Goal: Task Accomplishment & Management: Manage account settings

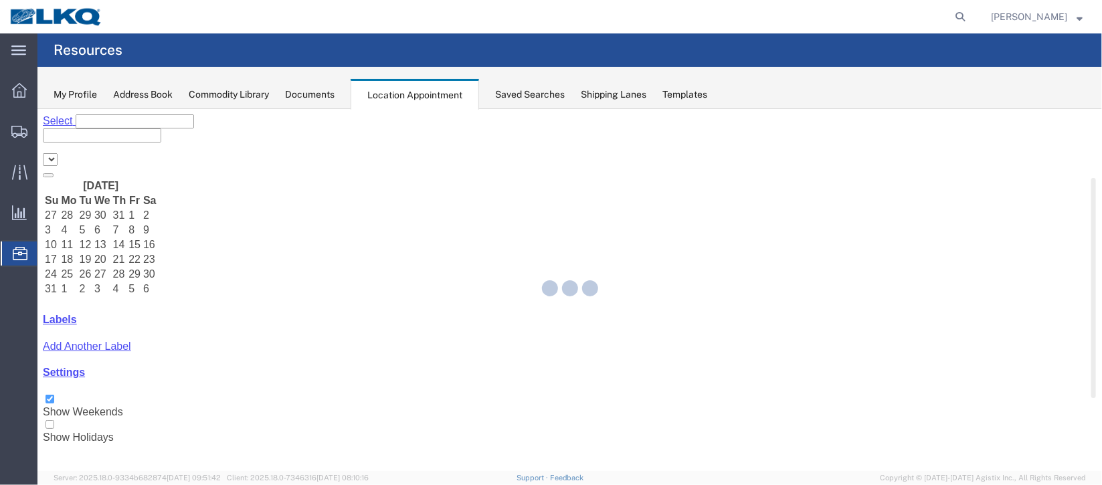
select select "27634"
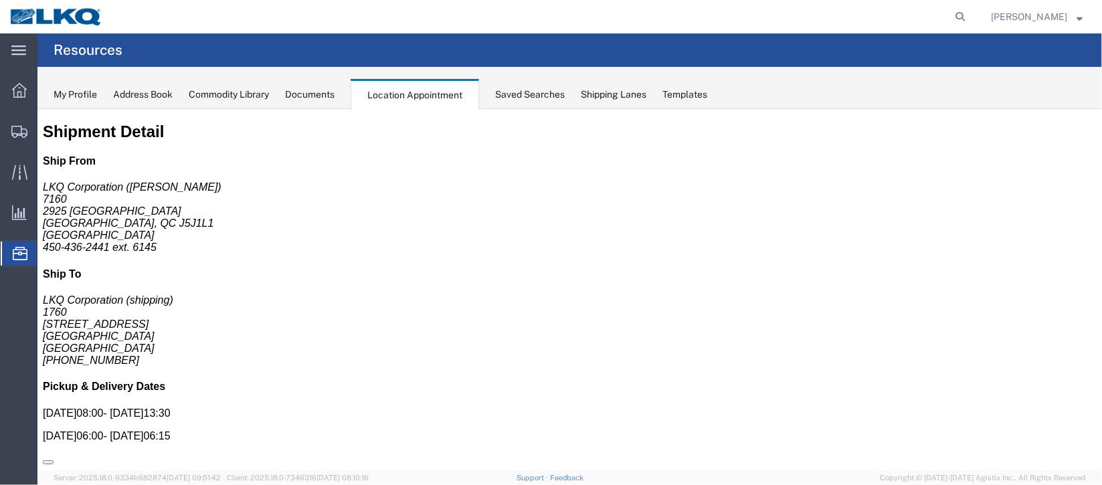
click at [0, 0] on span "Documents" at bounding box center [0, 0] width 0 height 0
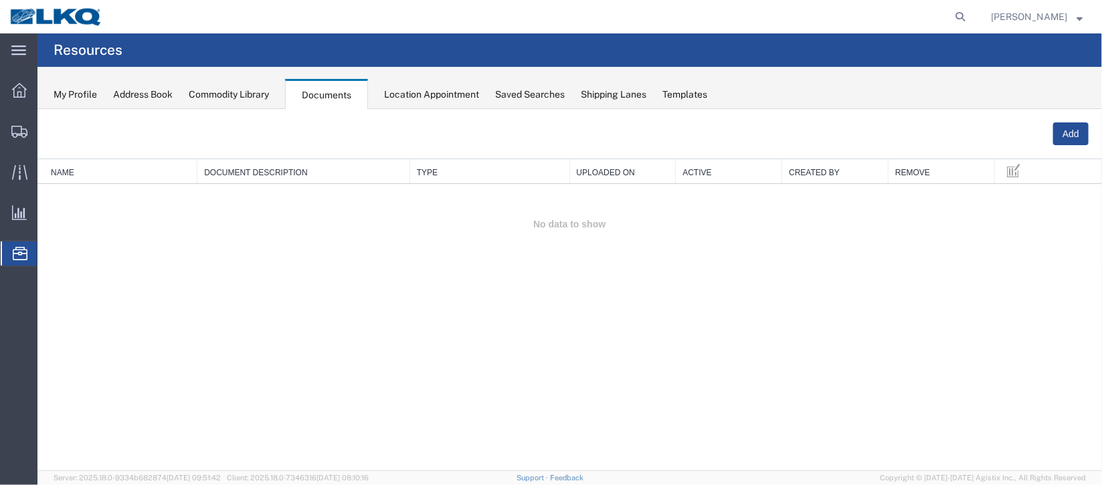
click at [0, 0] on span "Location Appointment" at bounding box center [0, 0] width 0 height 0
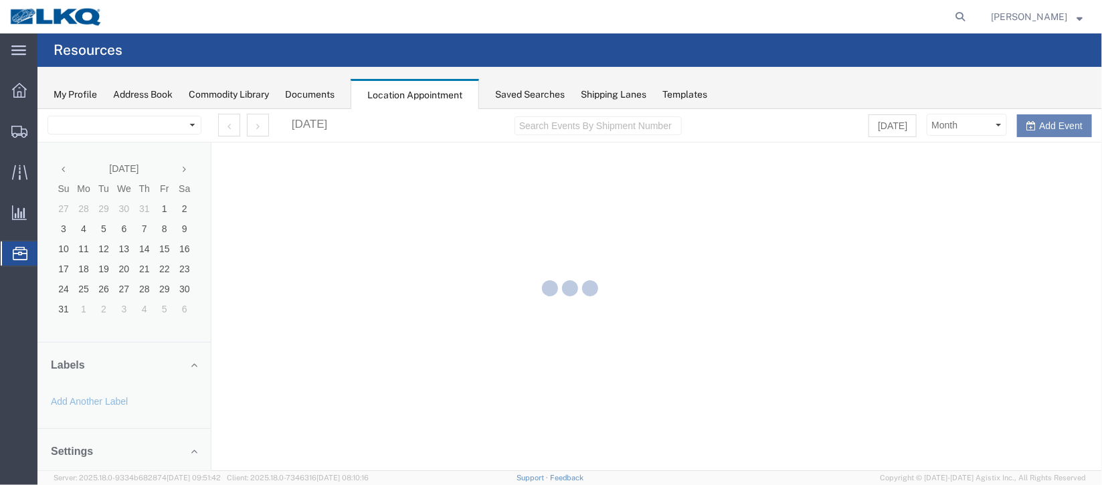
select select "27634"
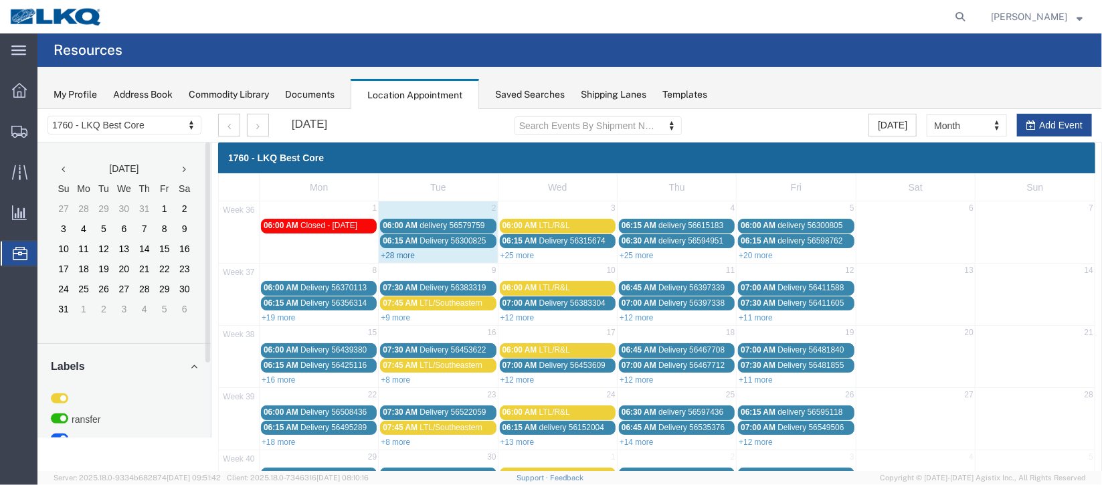
click at [391, 254] on link "+28 more" at bounding box center [397, 254] width 34 height 9
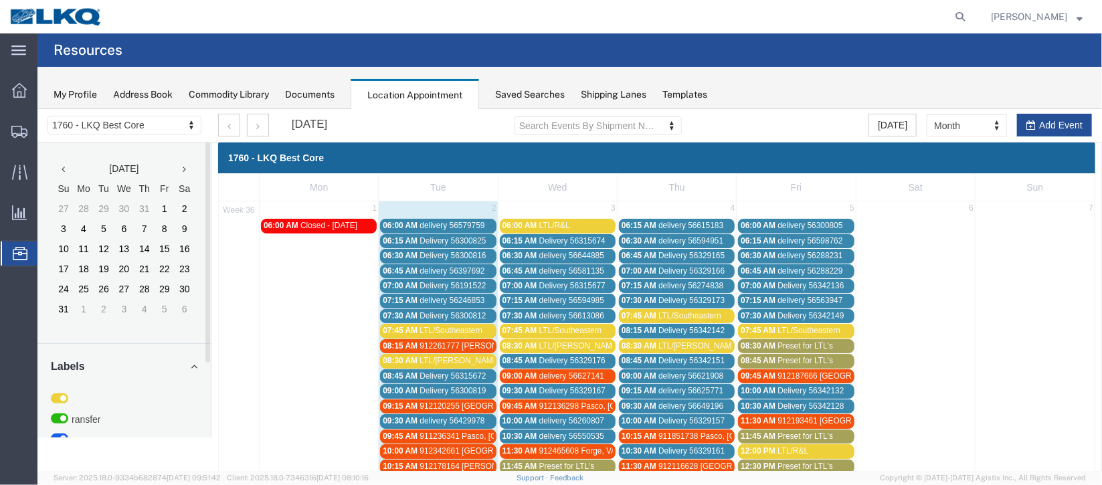
click at [446, 224] on span "delivery 56579759" at bounding box center [451, 224] width 65 height 9
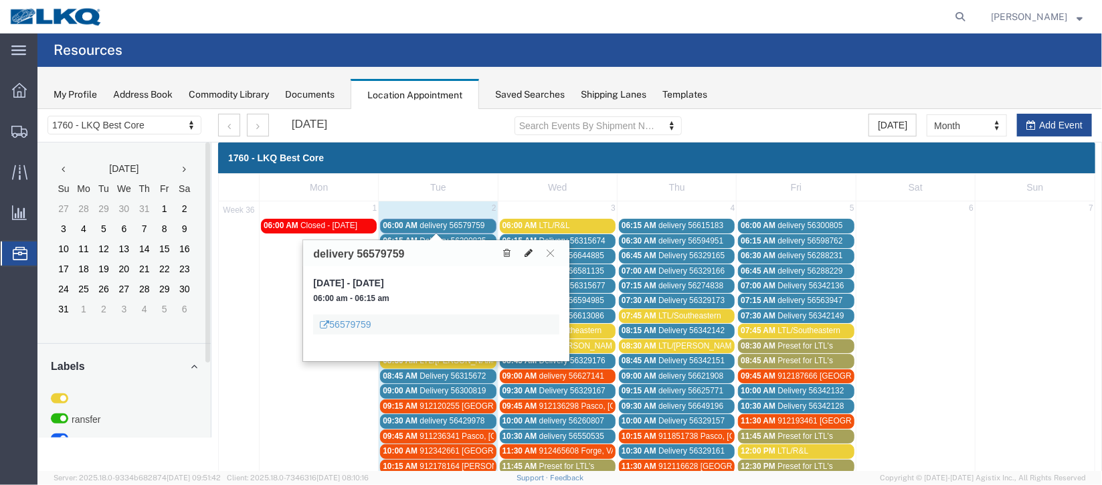
click at [529, 251] on icon at bounding box center [528, 252] width 8 height 9
select select "1"
select select
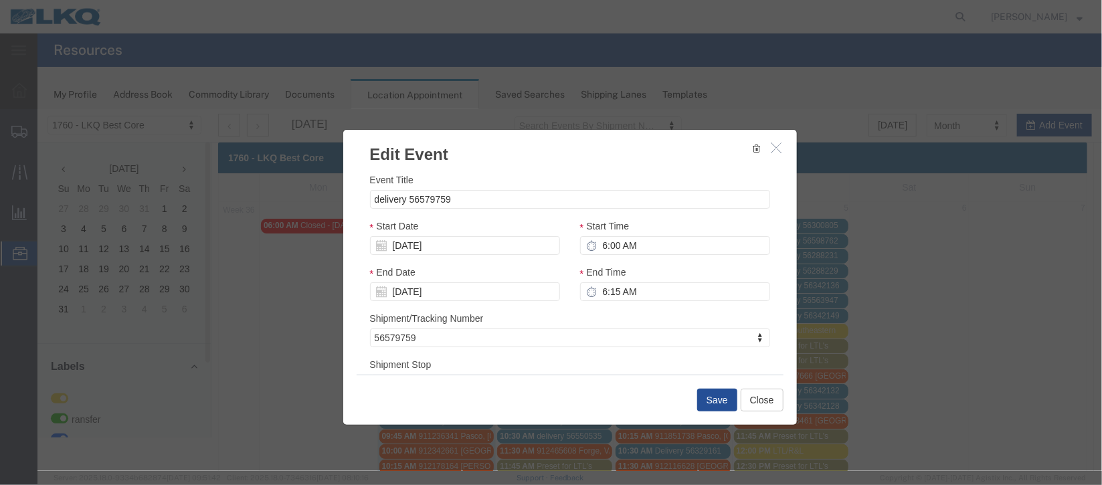
scroll to position [100, 0]
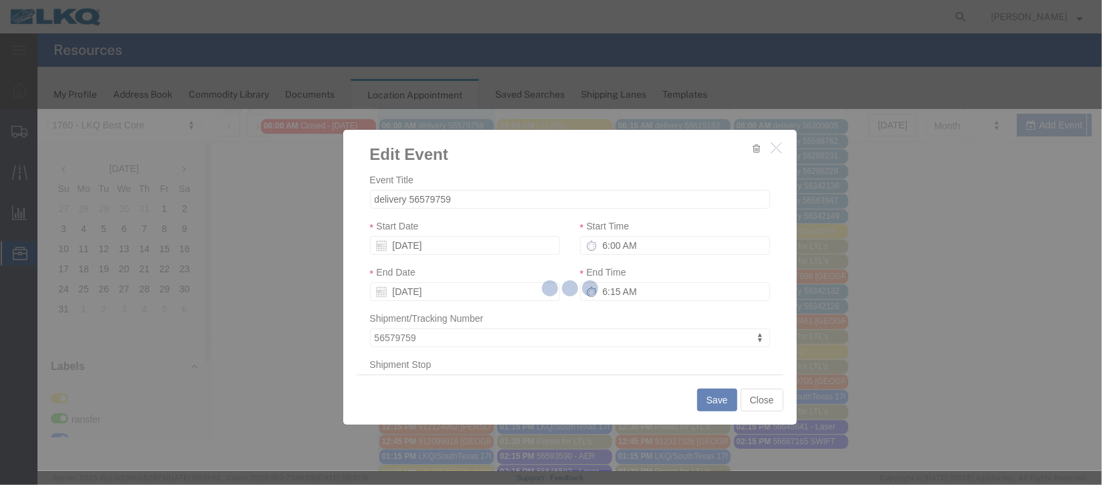
select select
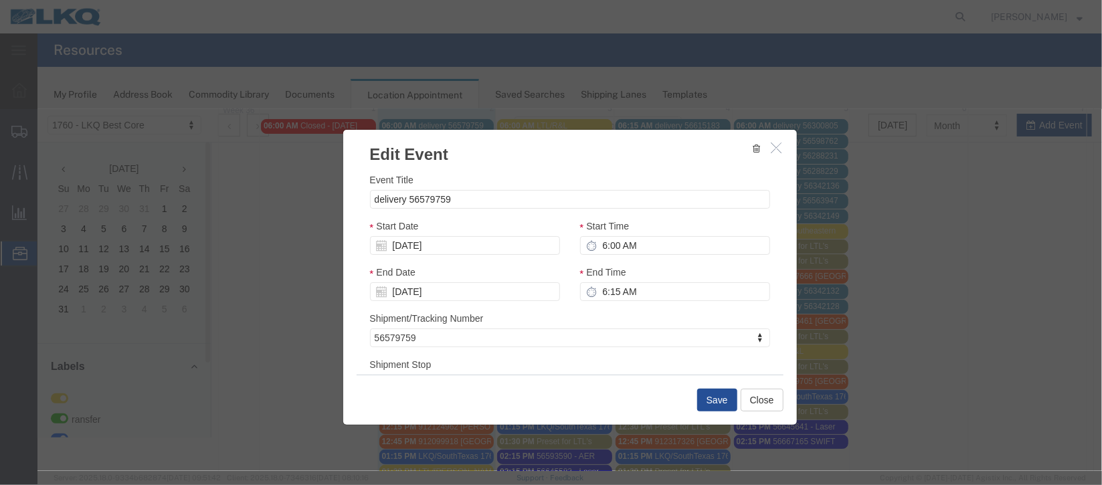
scroll to position [171, 0]
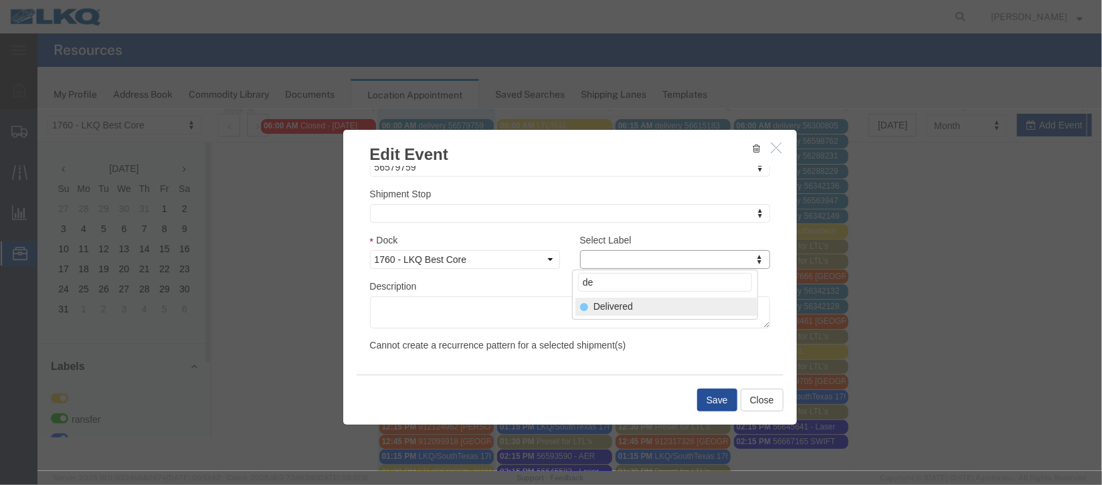
type input "de"
select select "40"
click at [705, 396] on button "Save" at bounding box center [717, 399] width 40 height 23
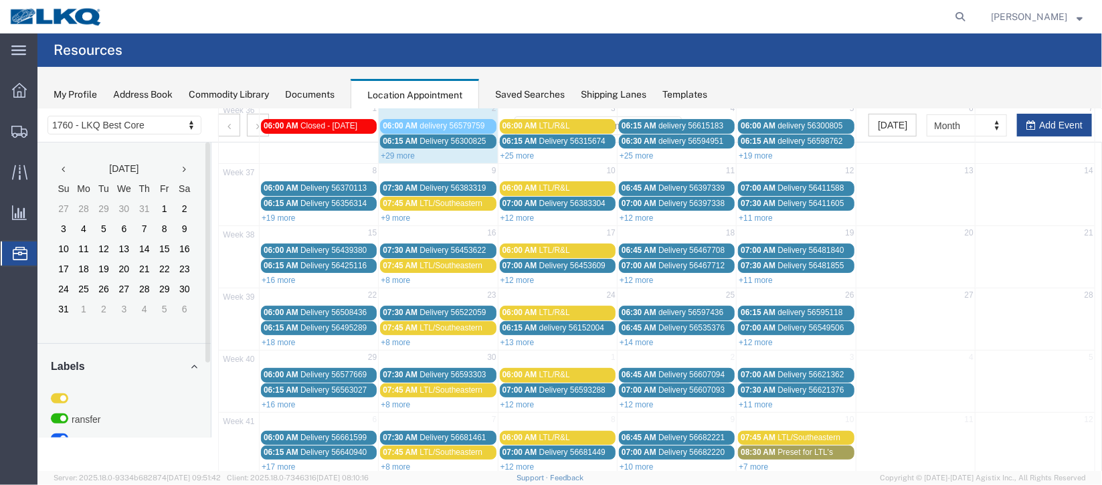
scroll to position [0, 0]
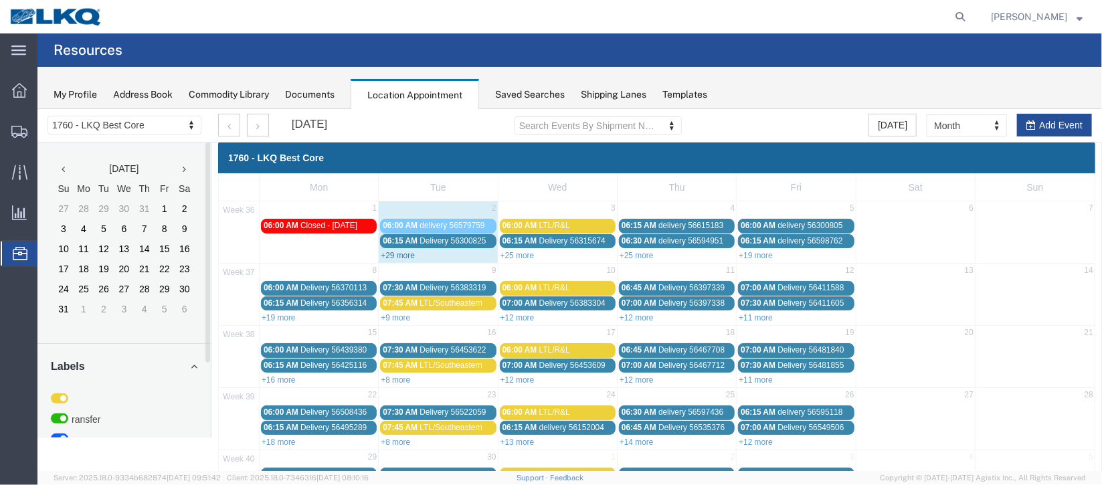
click at [388, 251] on link "+29 more" at bounding box center [397, 254] width 34 height 9
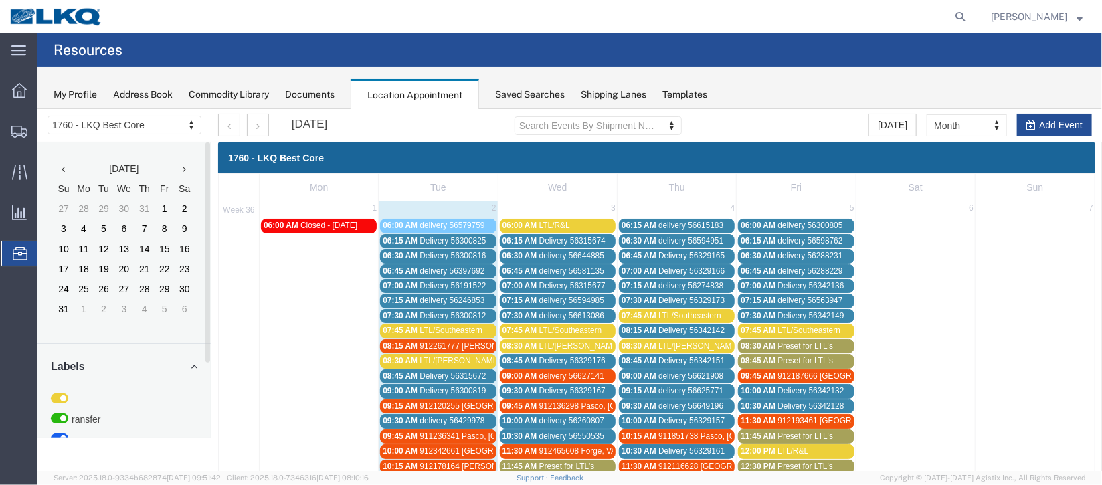
click at [426, 236] on span "Delivery 56300825" at bounding box center [452, 240] width 66 height 9
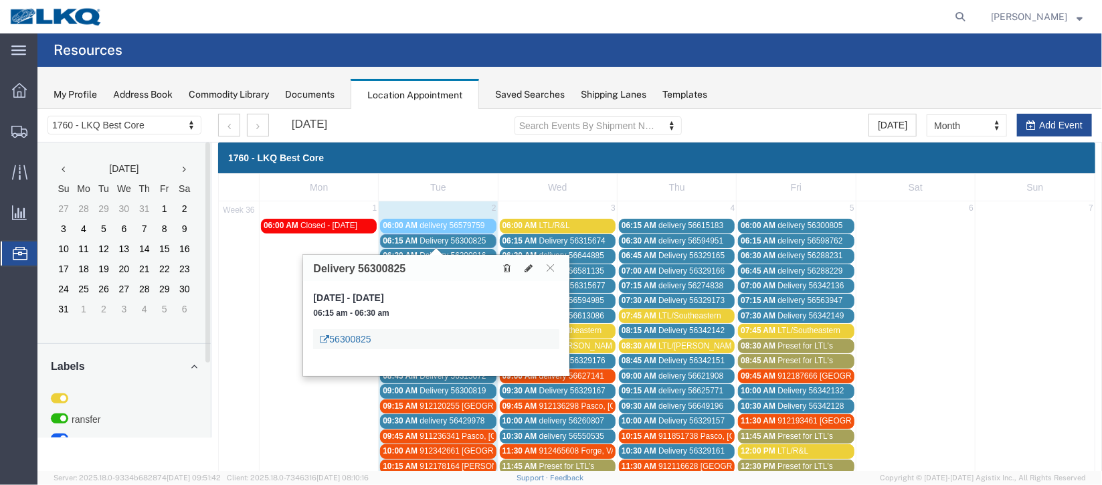
click at [358, 340] on link "56300825" at bounding box center [344, 338] width 51 height 13
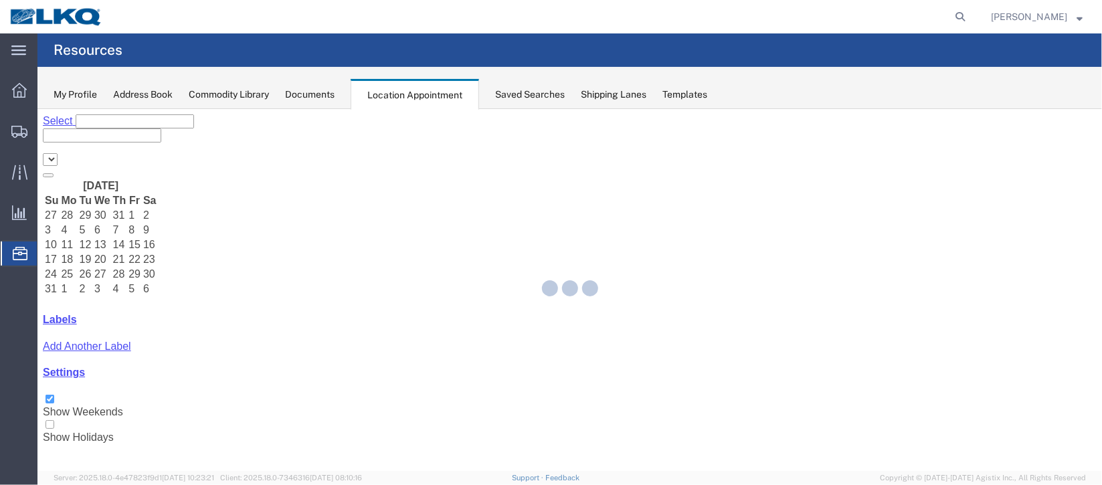
select select "27634"
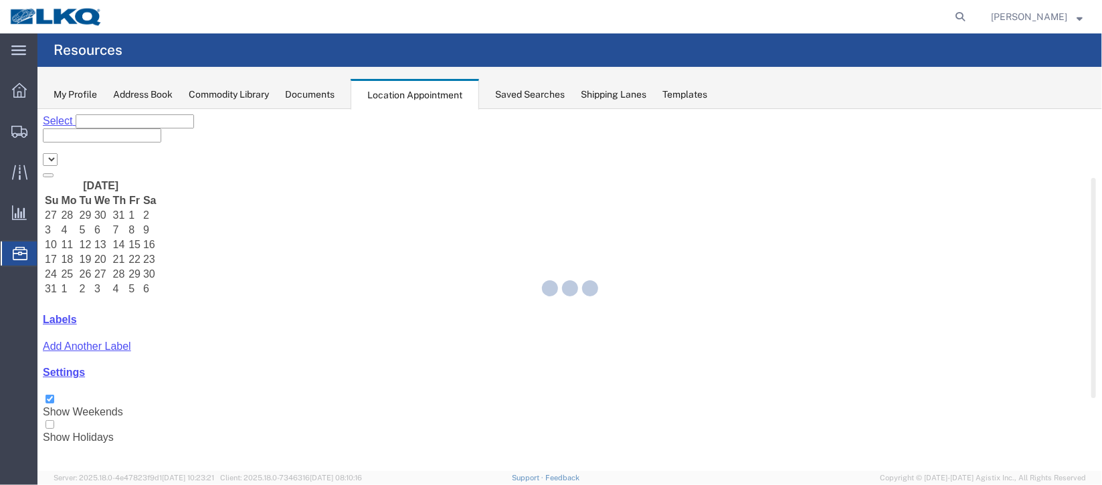
select select "27634"
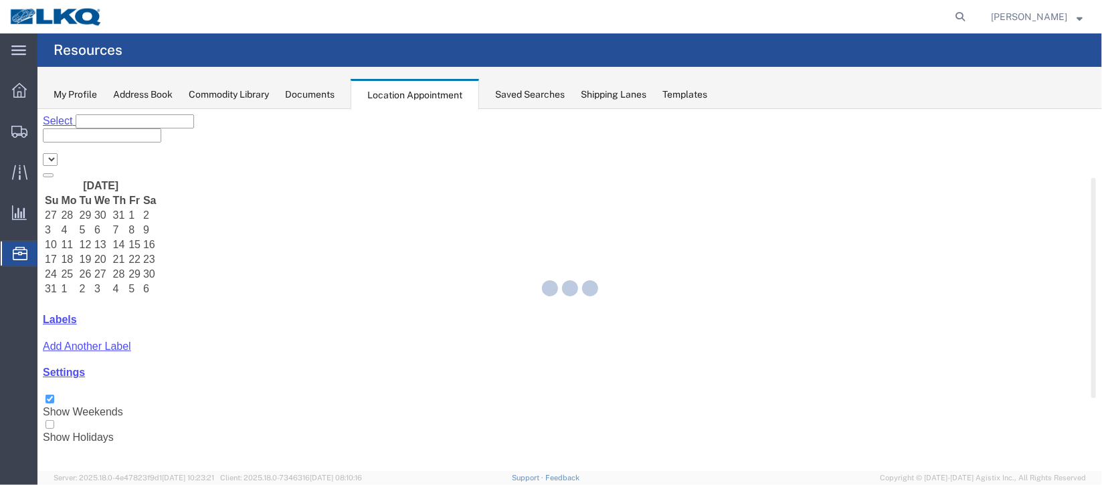
select select "27634"
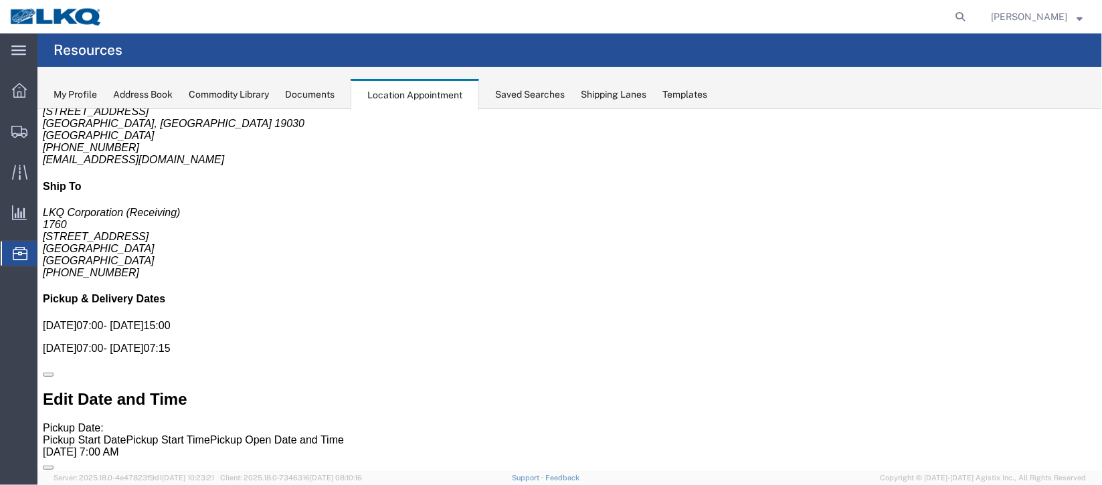
scroll to position [0, 0]
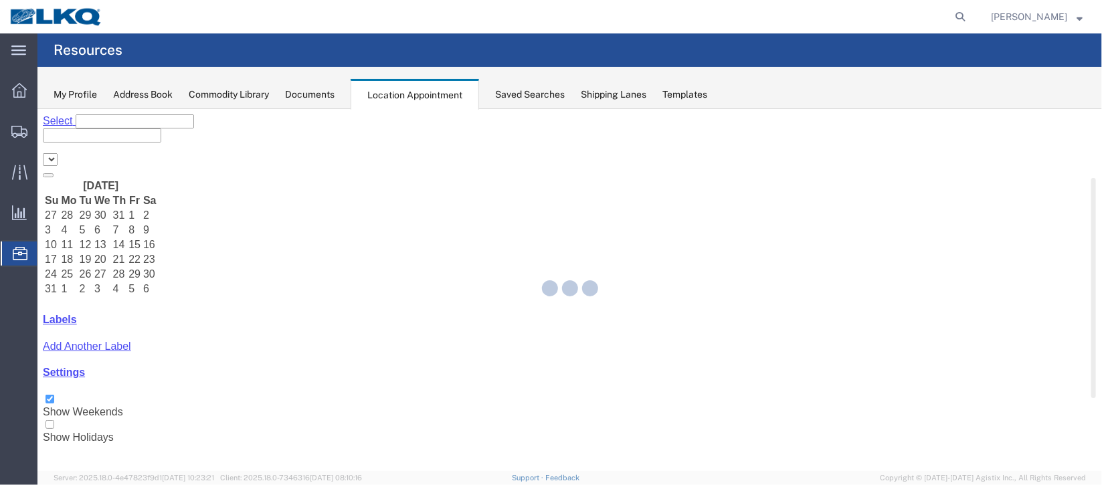
select select "27634"
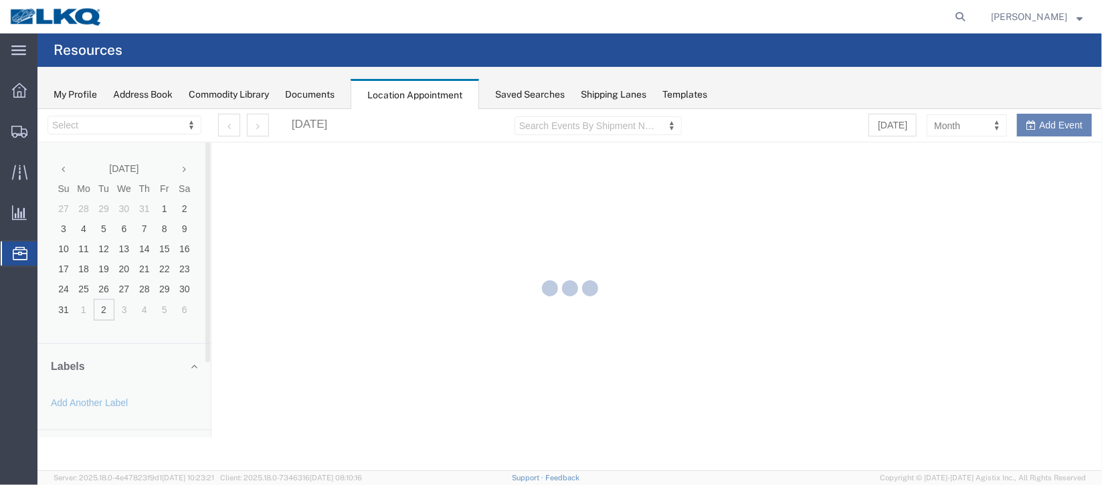
select select "27634"
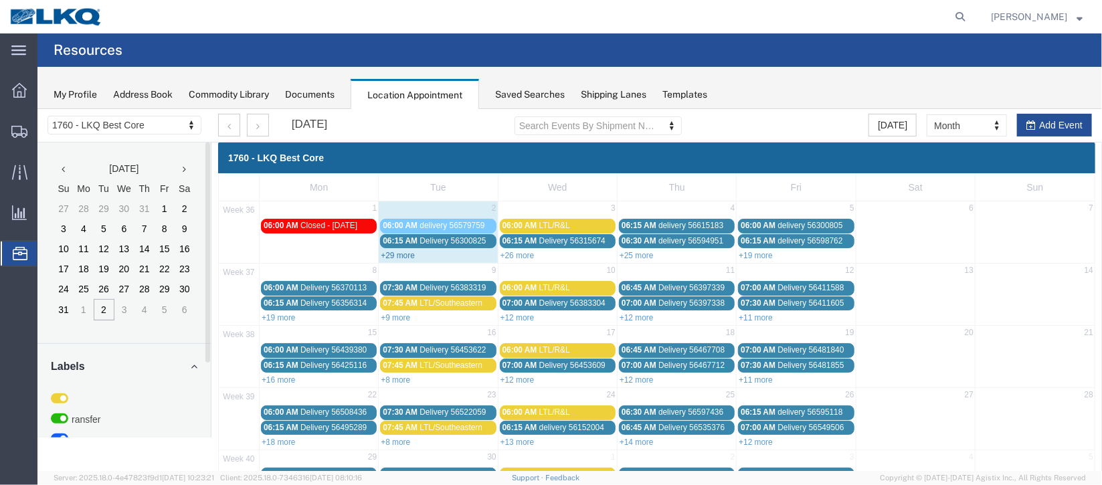
click at [384, 257] on link "+29 more" at bounding box center [397, 254] width 34 height 9
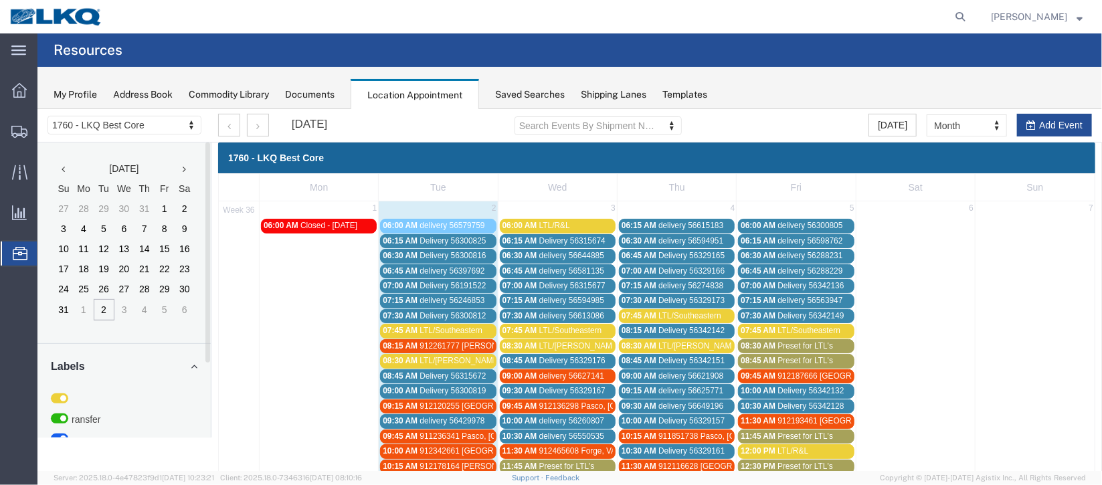
scroll to position [100, 0]
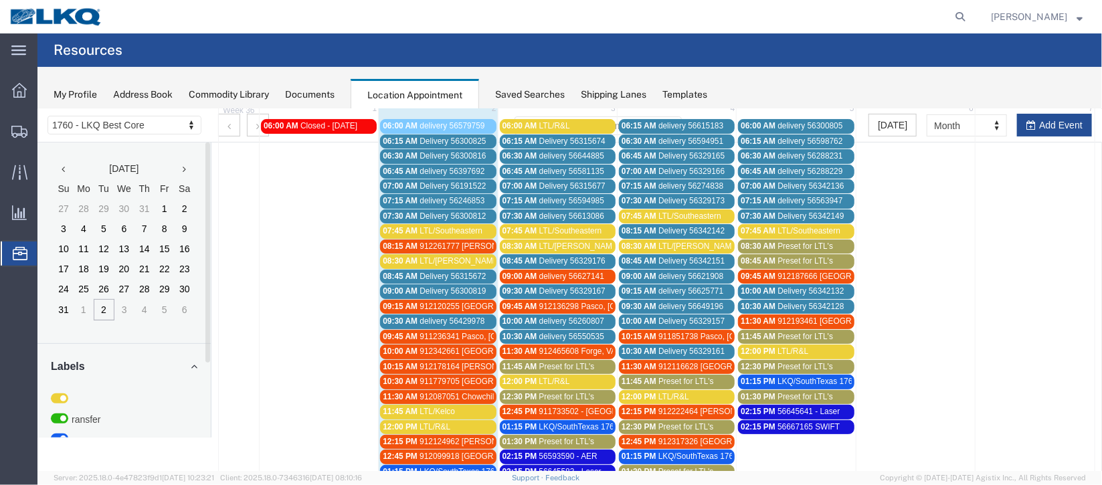
click at [461, 213] on span "Delivery 56300812" at bounding box center [452, 215] width 66 height 9
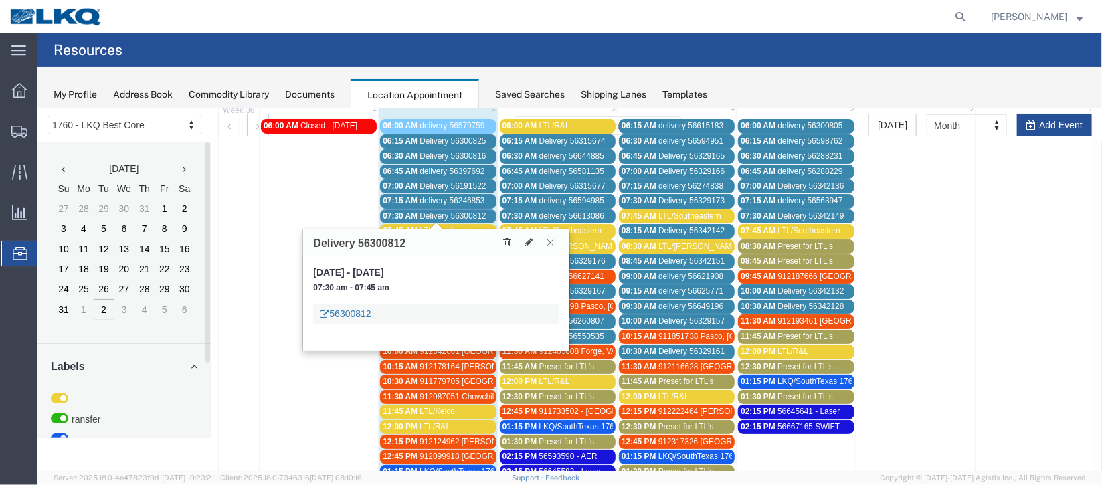
click at [367, 311] on link "56300812" at bounding box center [344, 313] width 51 height 13
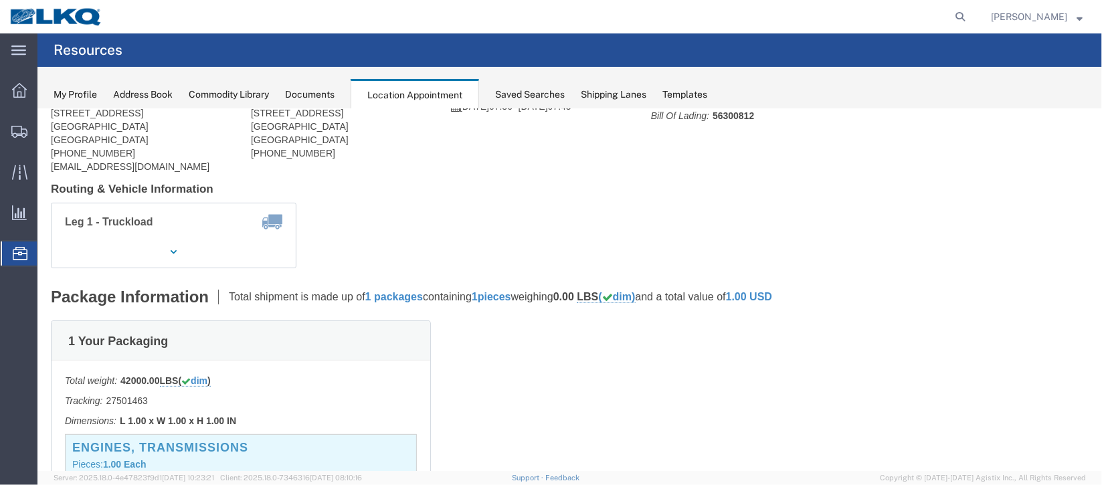
scroll to position [0, 0]
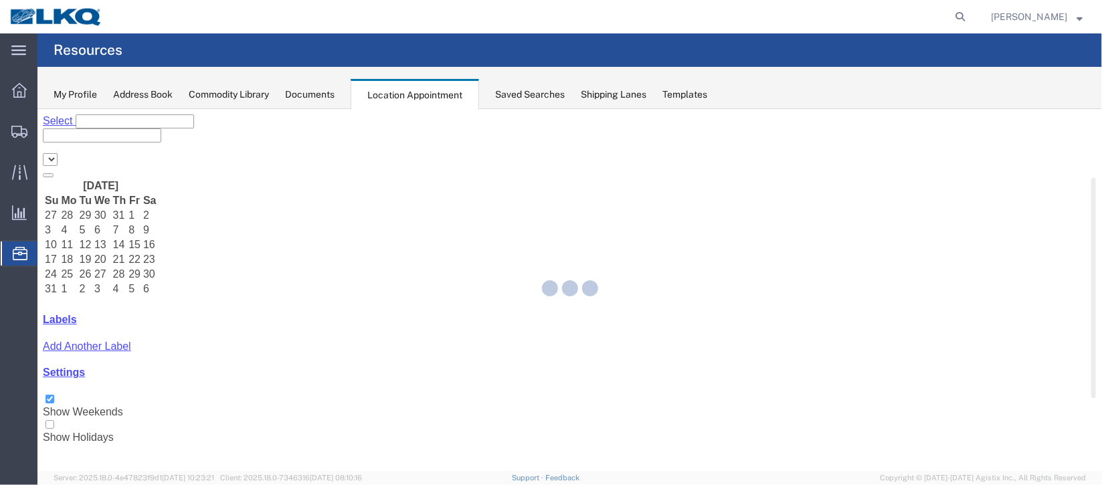
select select "27634"
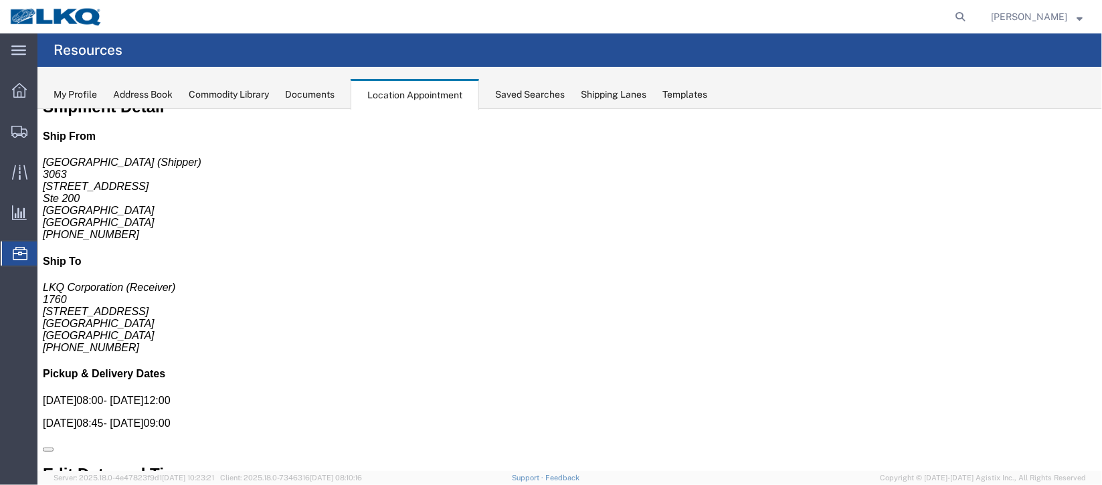
scroll to position [0, 0]
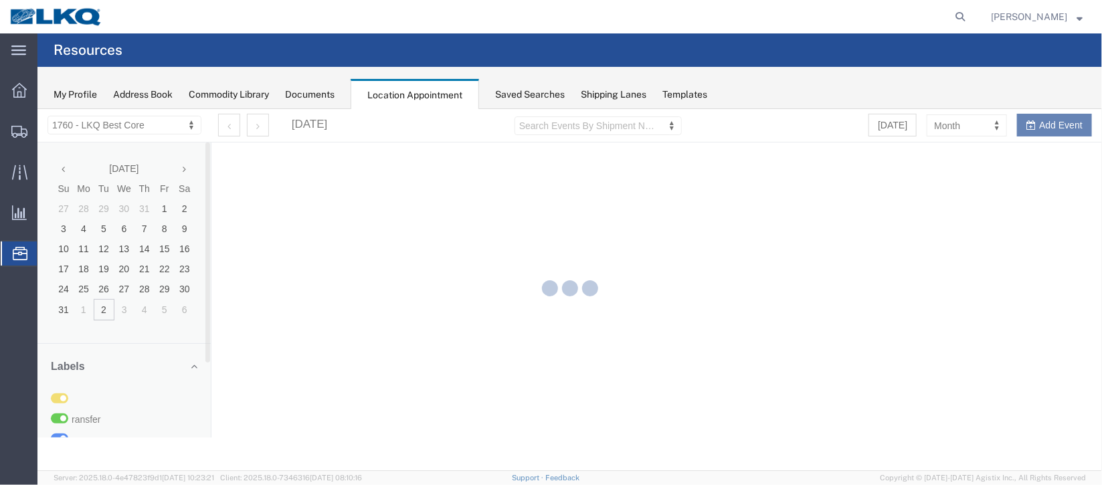
select select "27634"
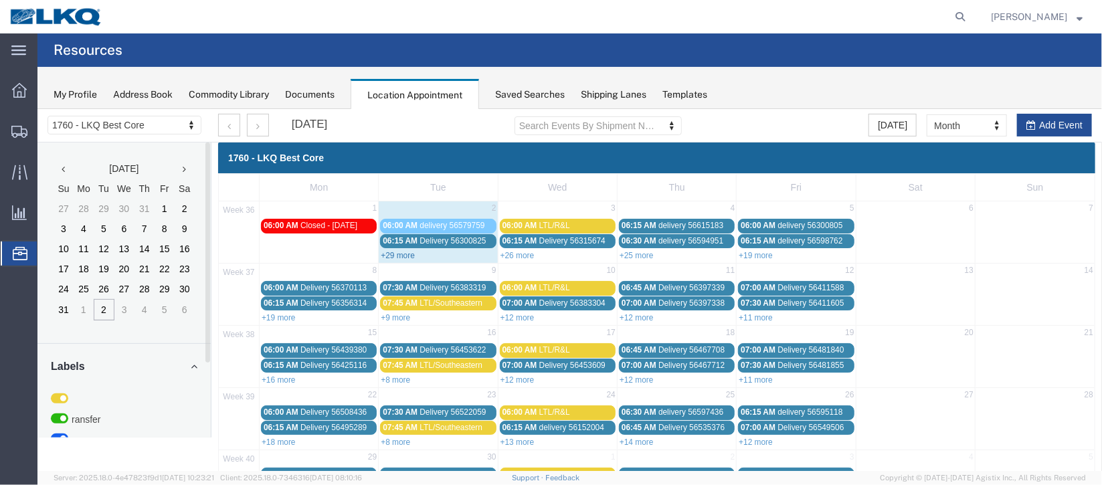
click at [399, 257] on link "+29 more" at bounding box center [397, 254] width 34 height 9
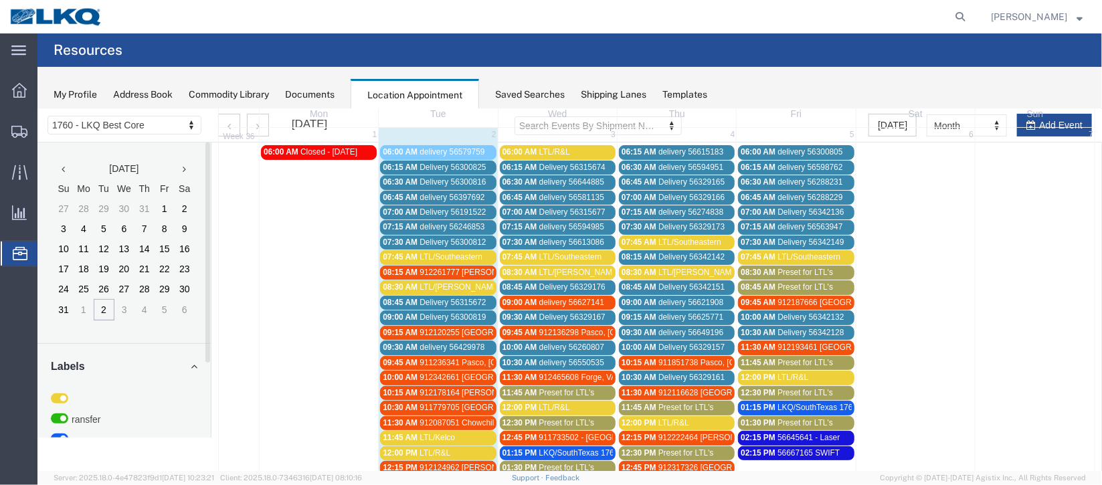
scroll to position [100, 0]
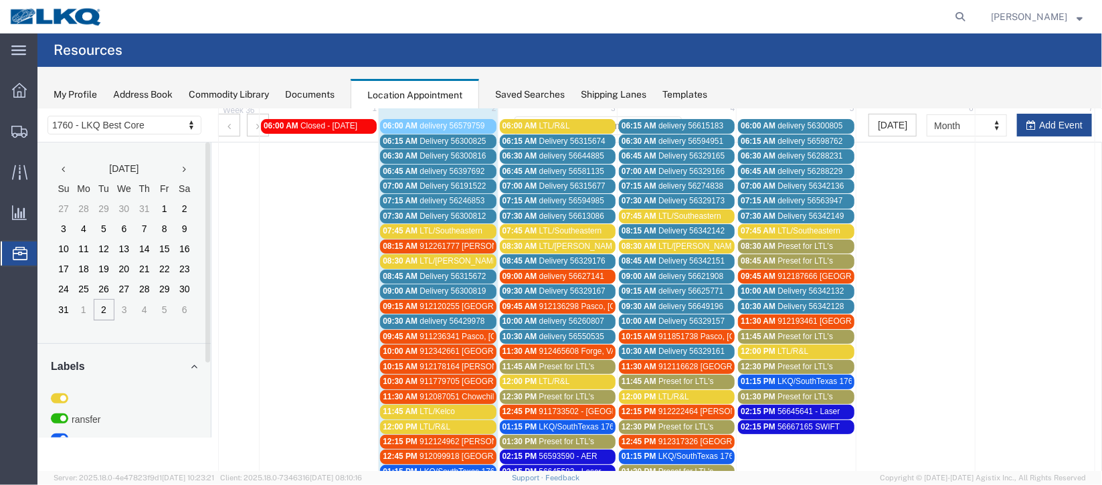
click at [437, 319] on span "delivery 56429978" at bounding box center [451, 320] width 65 height 9
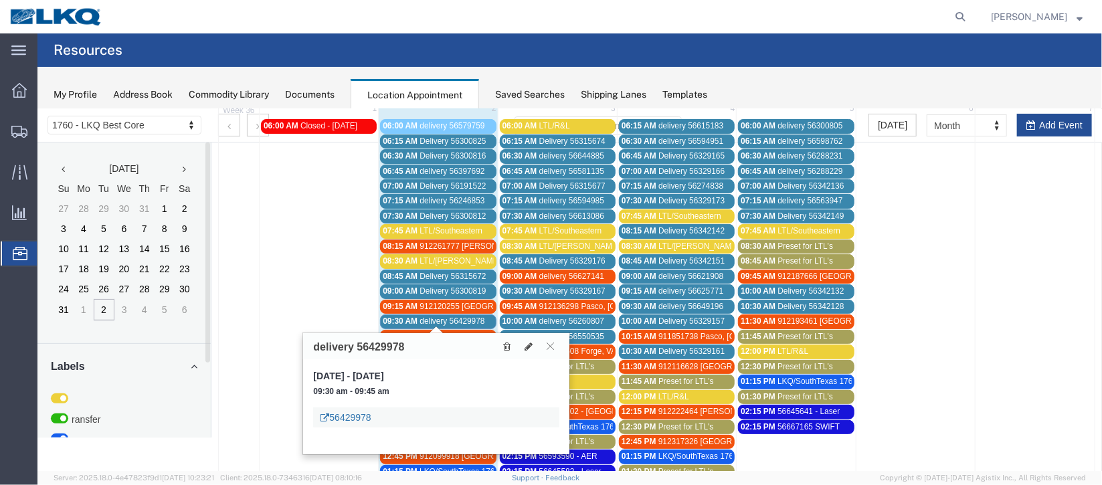
click at [352, 420] on link "56429978" at bounding box center [344, 416] width 51 height 13
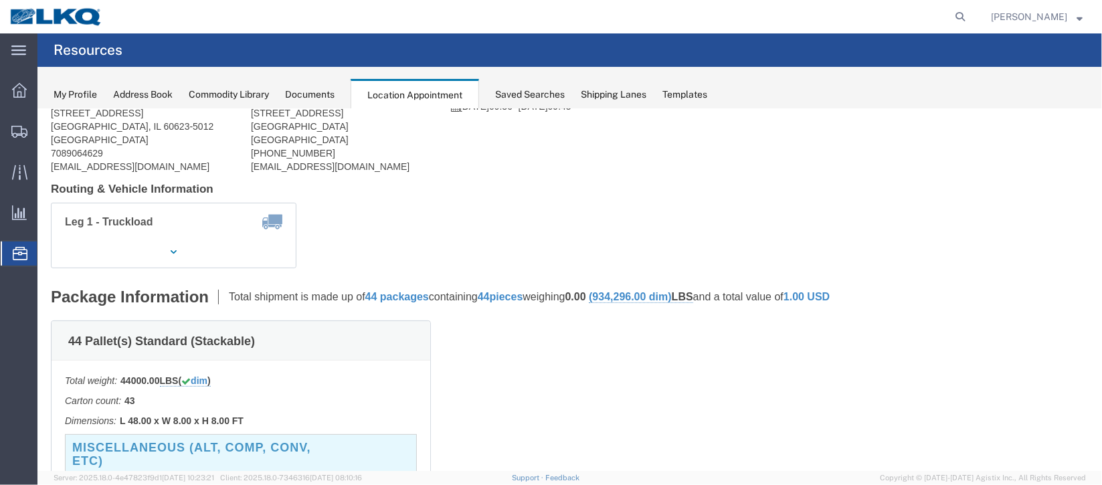
scroll to position [0, 0]
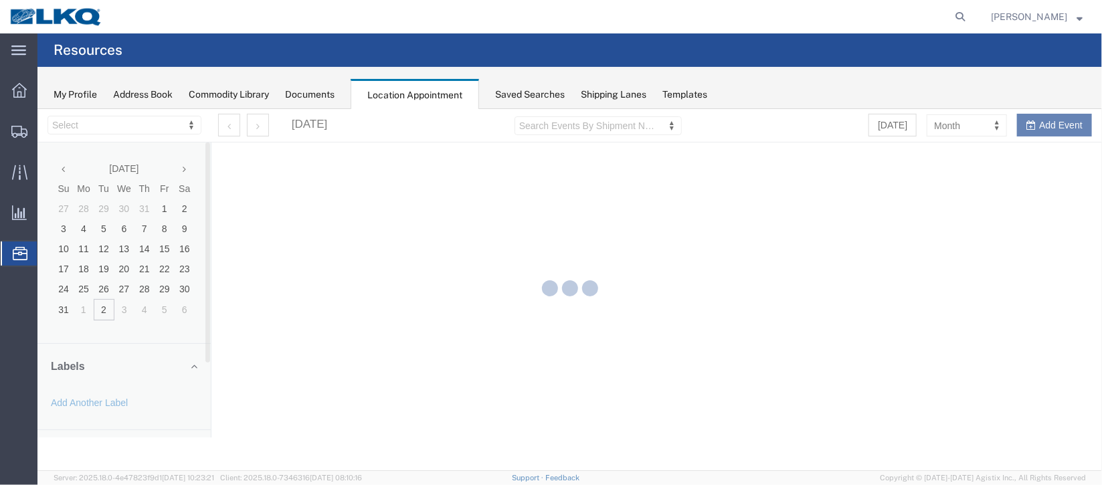
select select "27634"
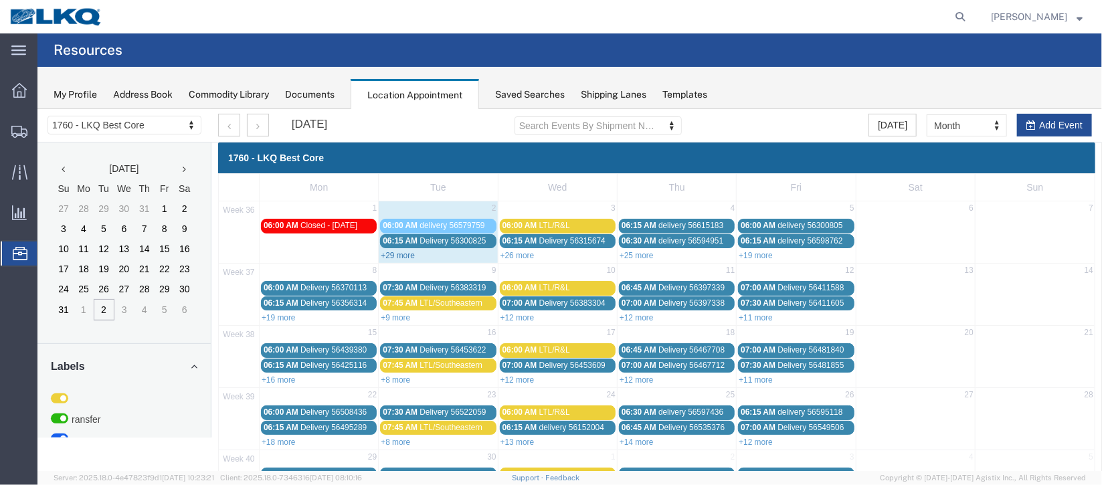
click at [407, 250] on link "+29 more" at bounding box center [397, 254] width 34 height 9
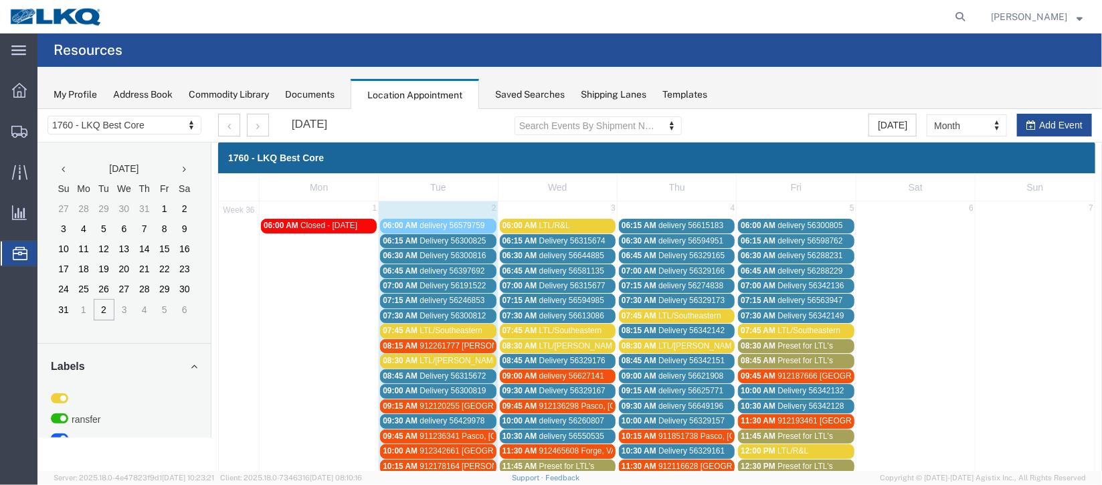
click at [437, 239] on span "Delivery 56300825" at bounding box center [452, 240] width 66 height 9
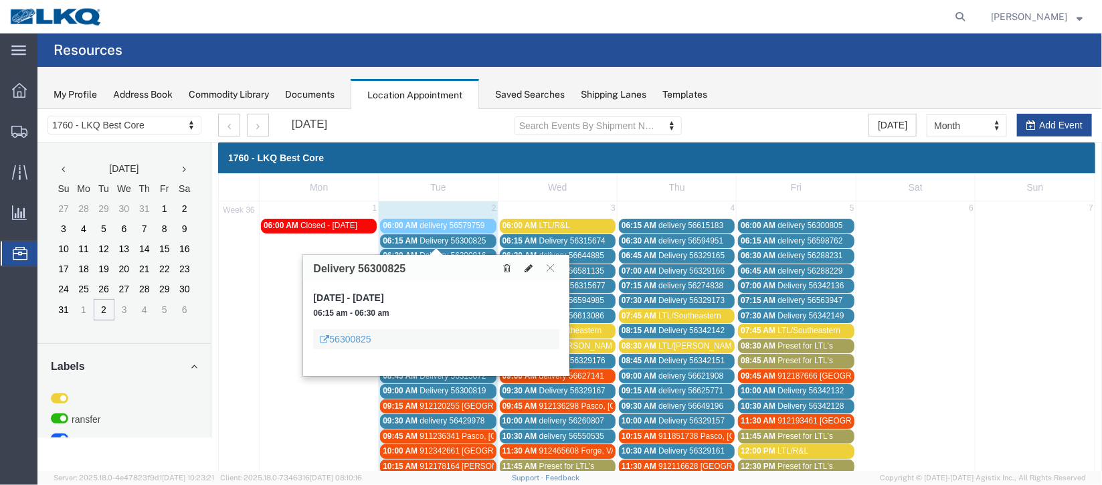
click at [525, 266] on icon at bounding box center [528, 267] width 8 height 9
select select "1"
select select
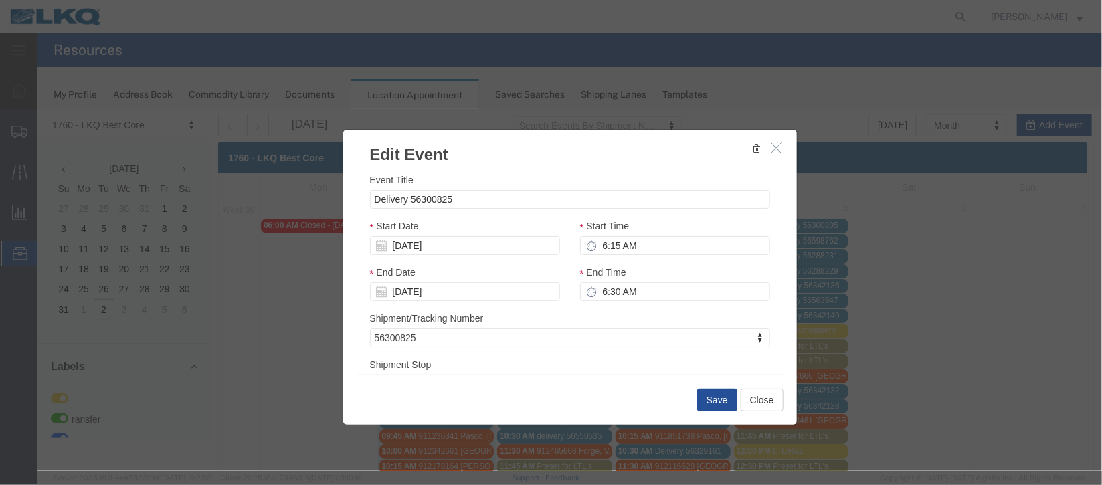
select select
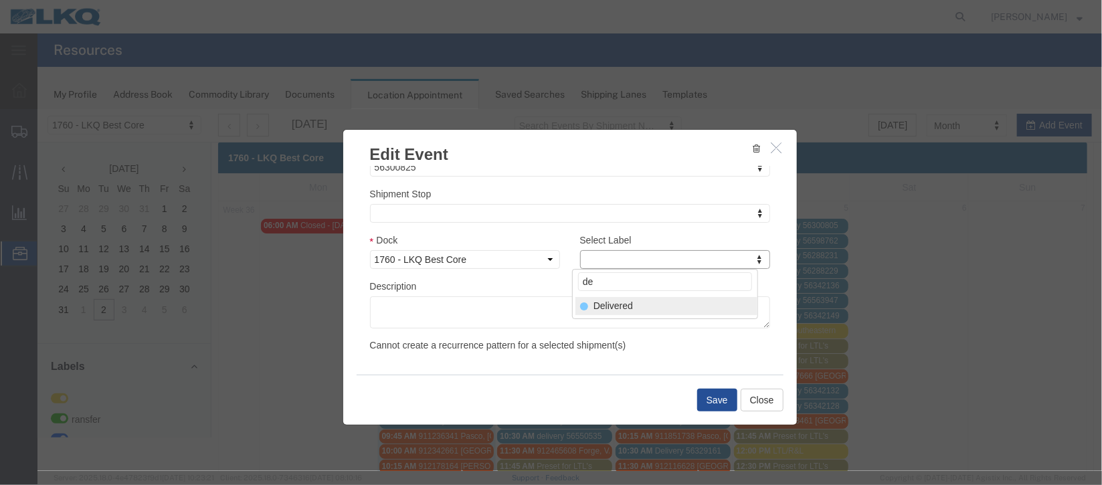
type input "de"
select select "40"
click at [715, 400] on button "Save" at bounding box center [717, 399] width 40 height 23
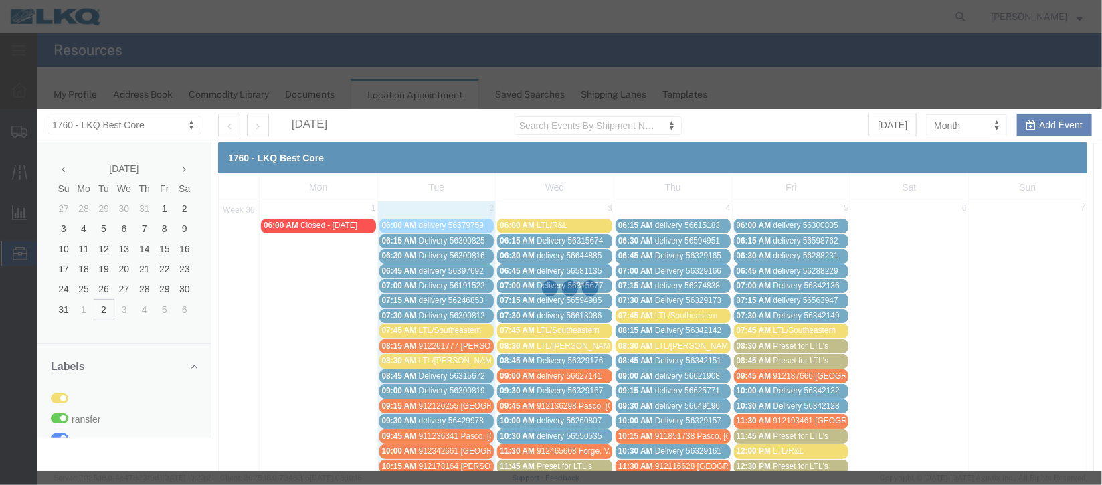
scroll to position [164, 0]
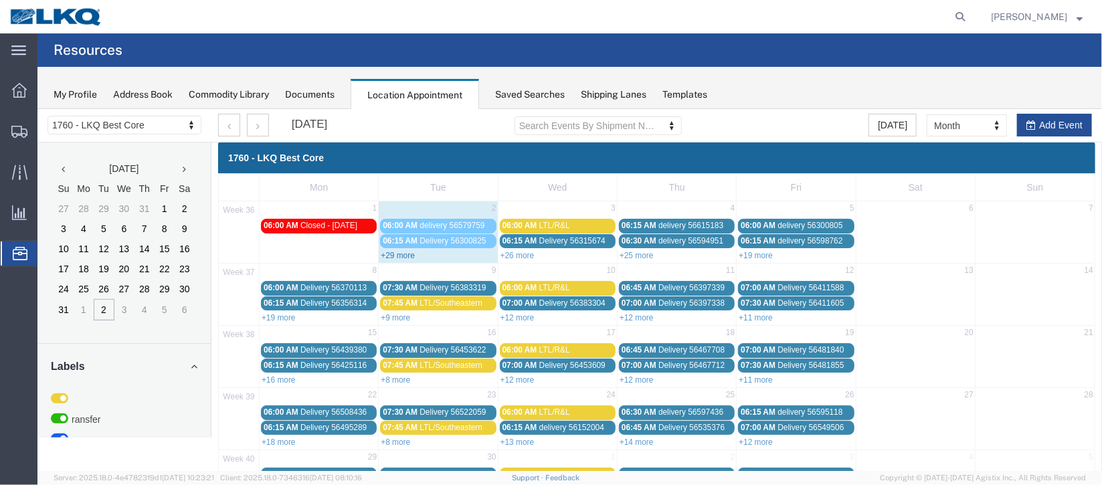
click at [397, 252] on link "+29 more" at bounding box center [397, 254] width 34 height 9
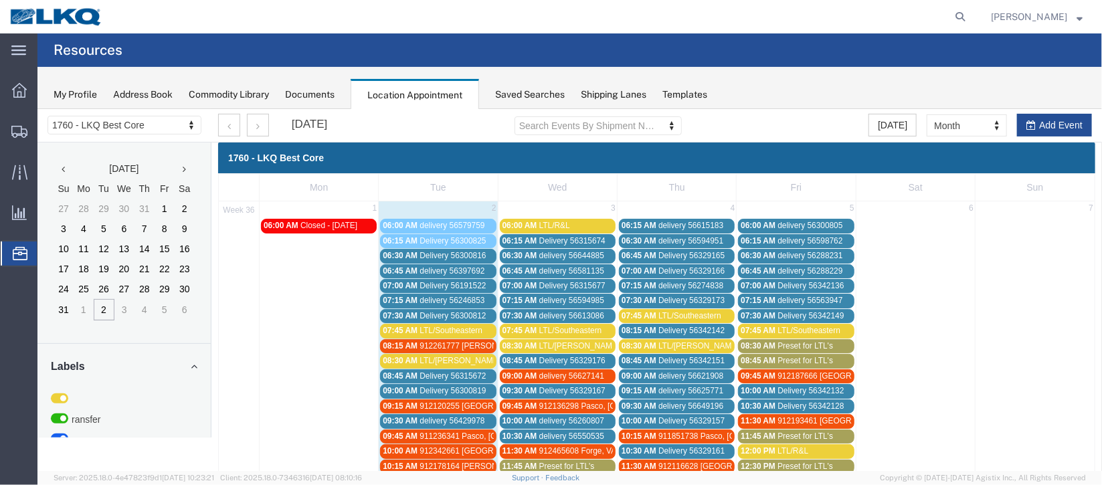
click at [430, 250] on span "Delivery 56300816" at bounding box center [452, 254] width 66 height 9
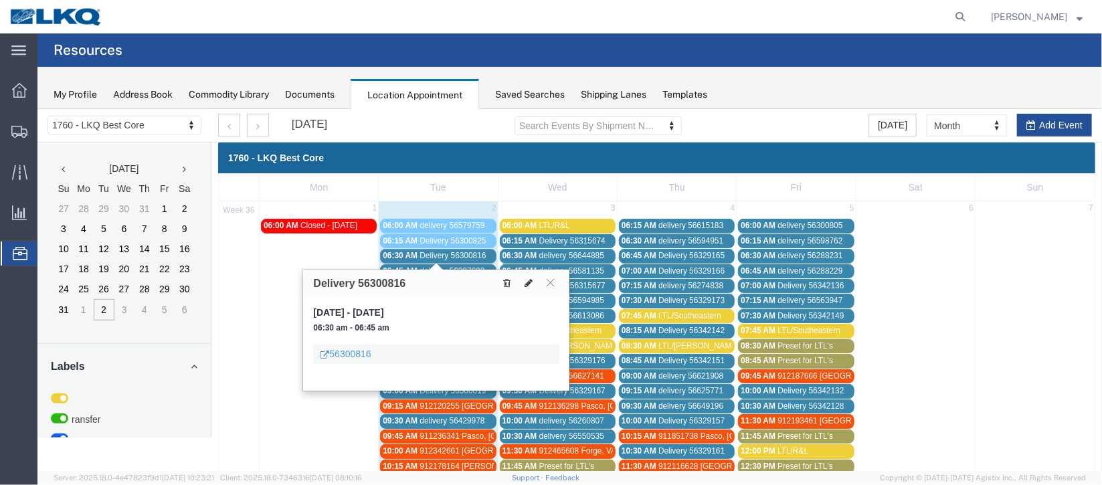
click at [529, 280] on icon at bounding box center [528, 282] width 8 height 9
select select "100"
select select "1"
select select
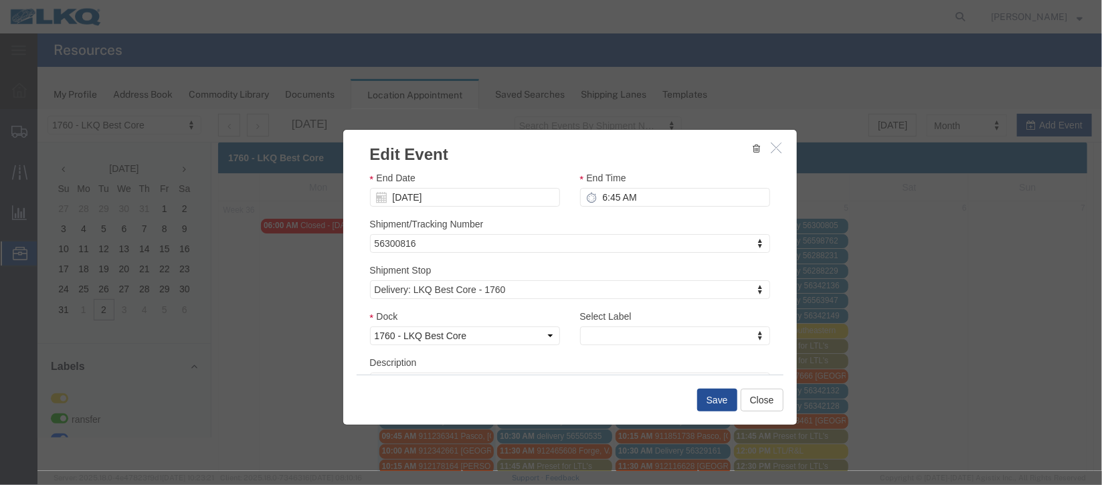
scroll to position [171, 0]
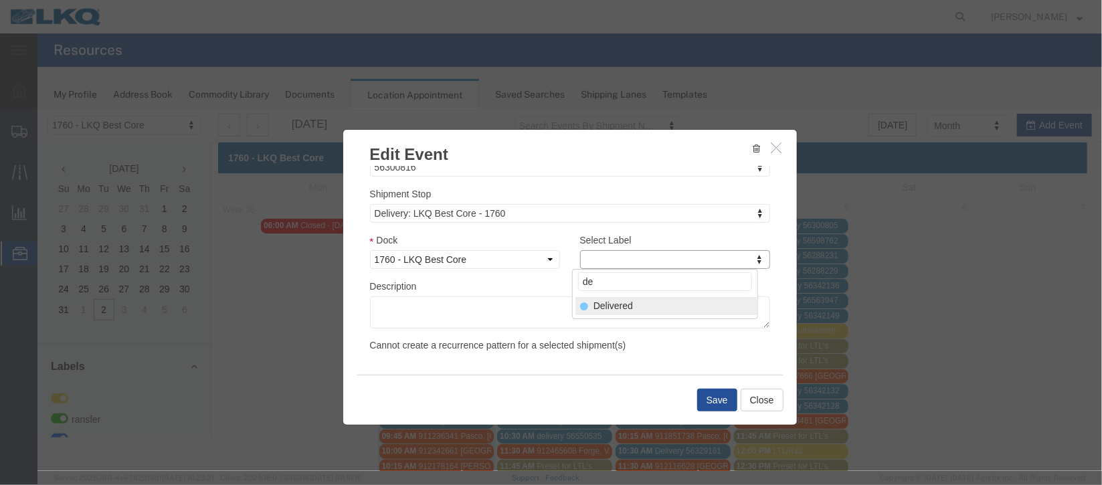
type input "de"
select select "40"
click at [709, 416] on div "Save Close" at bounding box center [569, 399] width 427 height 50
click at [713, 386] on div "Save Close" at bounding box center [569, 399] width 427 height 50
click at [715, 400] on button "Save" at bounding box center [717, 399] width 40 height 23
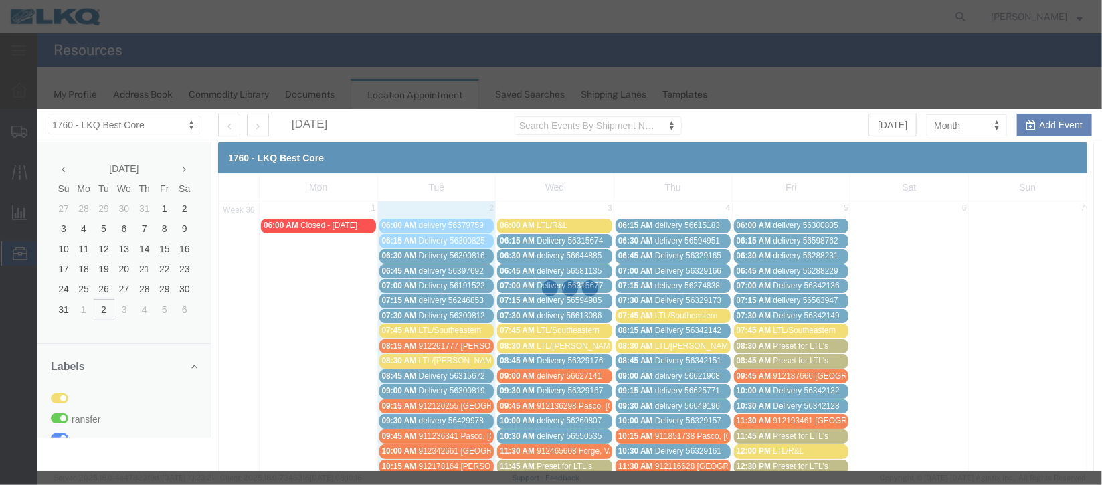
scroll to position [164, 0]
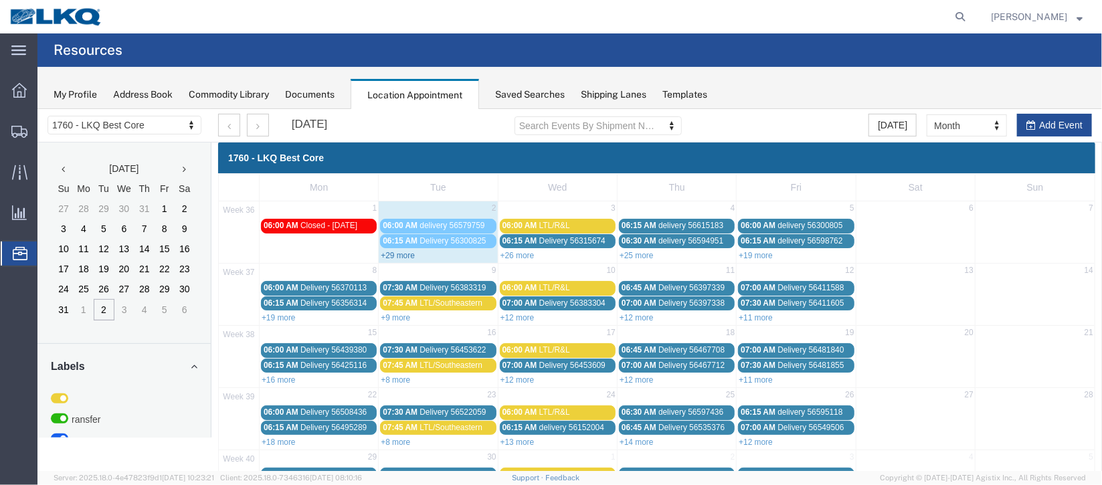
click at [397, 255] on link "+29 more" at bounding box center [397, 254] width 34 height 9
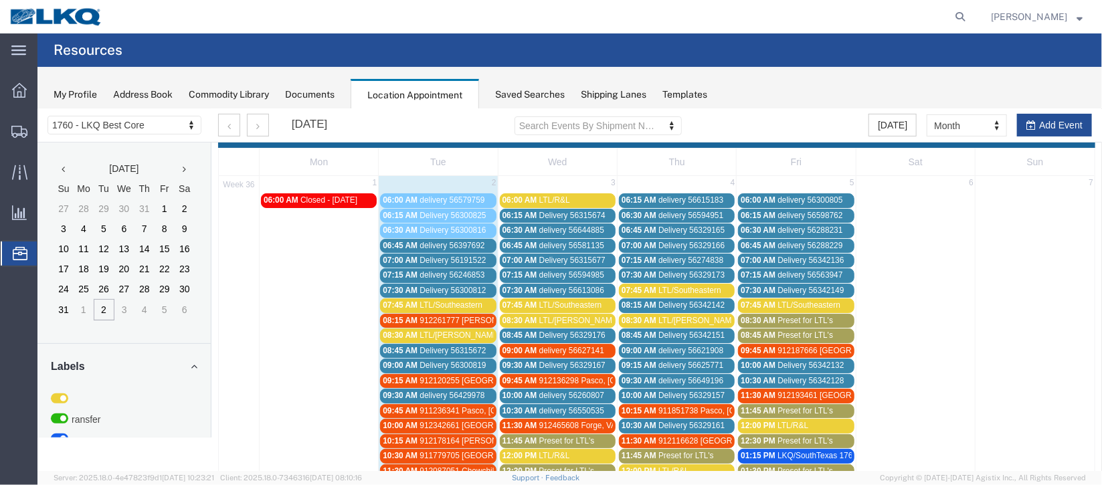
scroll to position [0, 0]
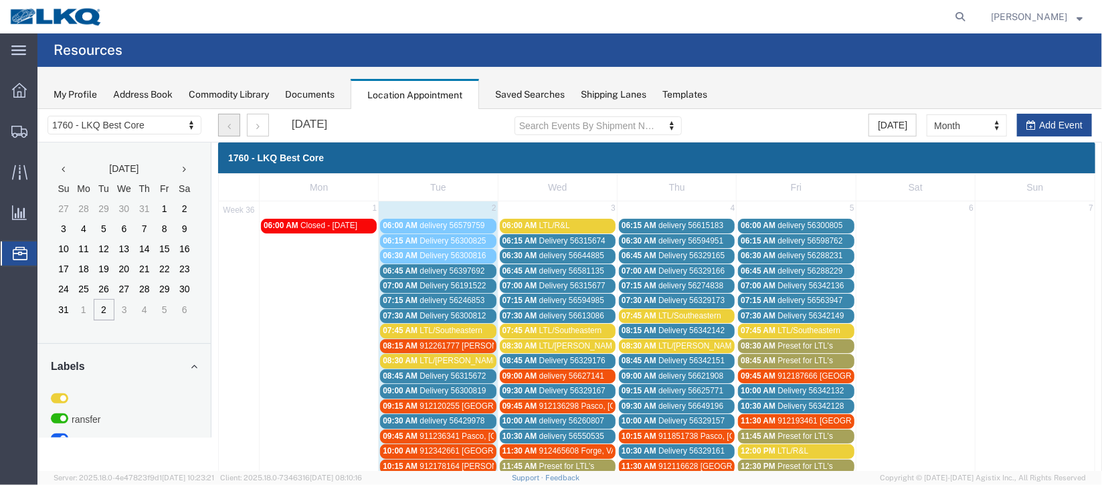
click at [234, 126] on button "button" at bounding box center [229, 124] width 22 height 23
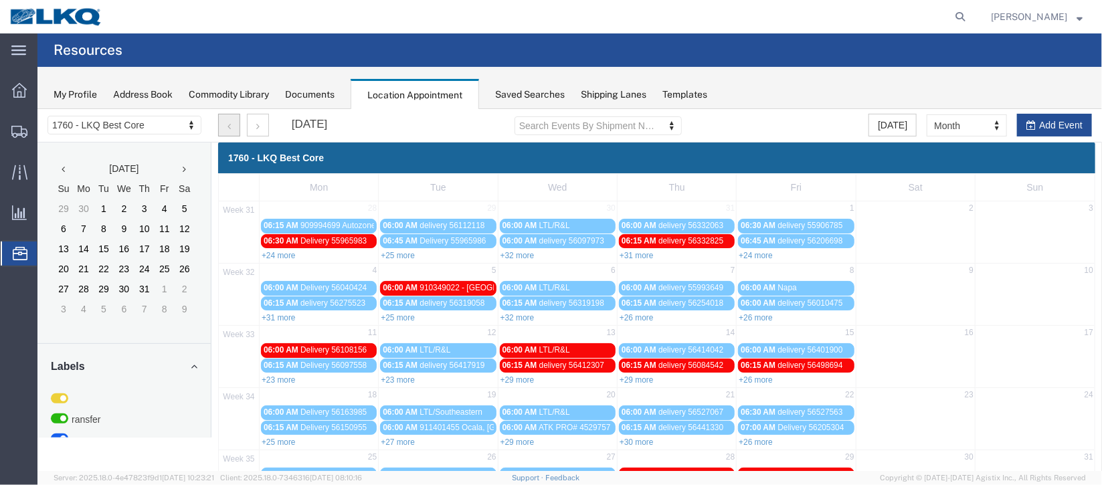
scroll to position [114, 0]
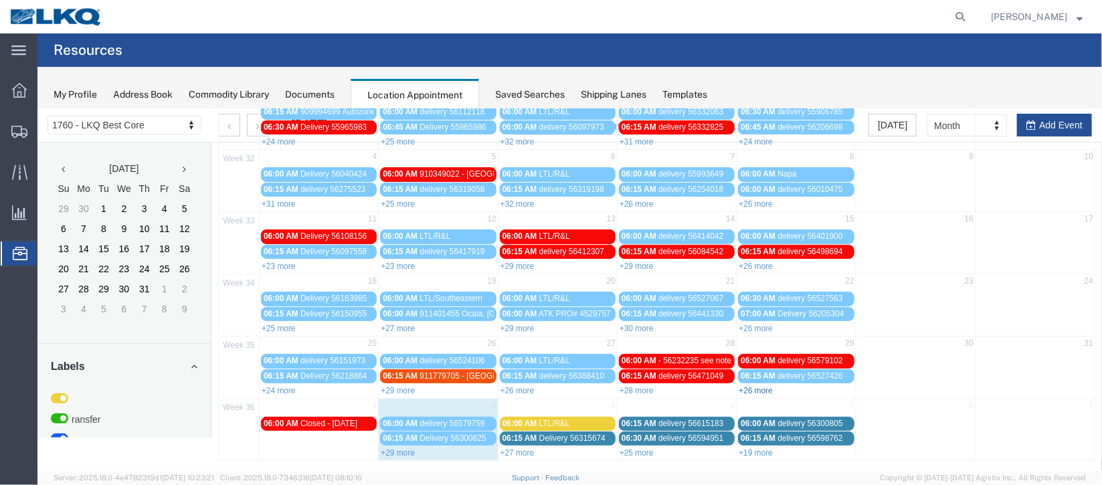
click at [756, 386] on link "+26 more" at bounding box center [755, 390] width 34 height 9
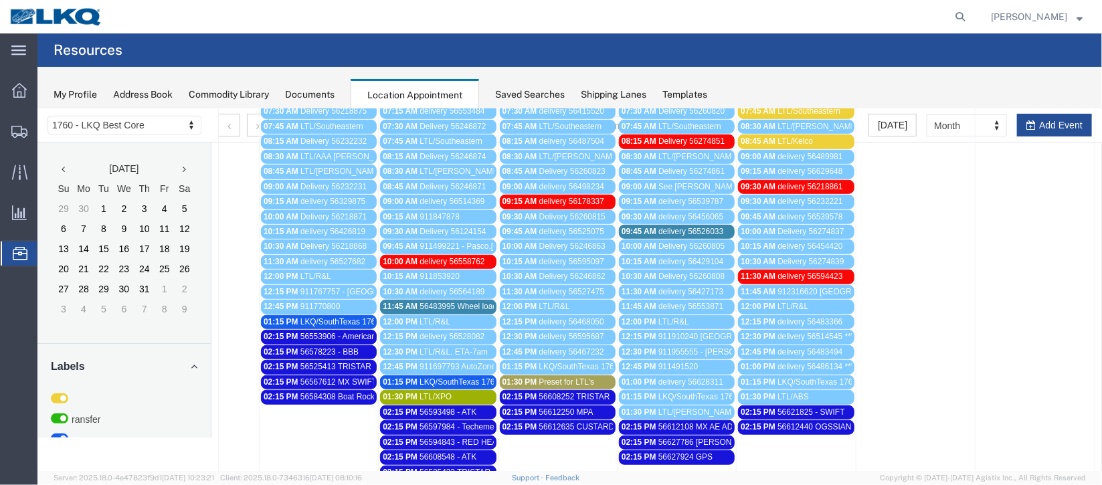
scroll to position [544, 0]
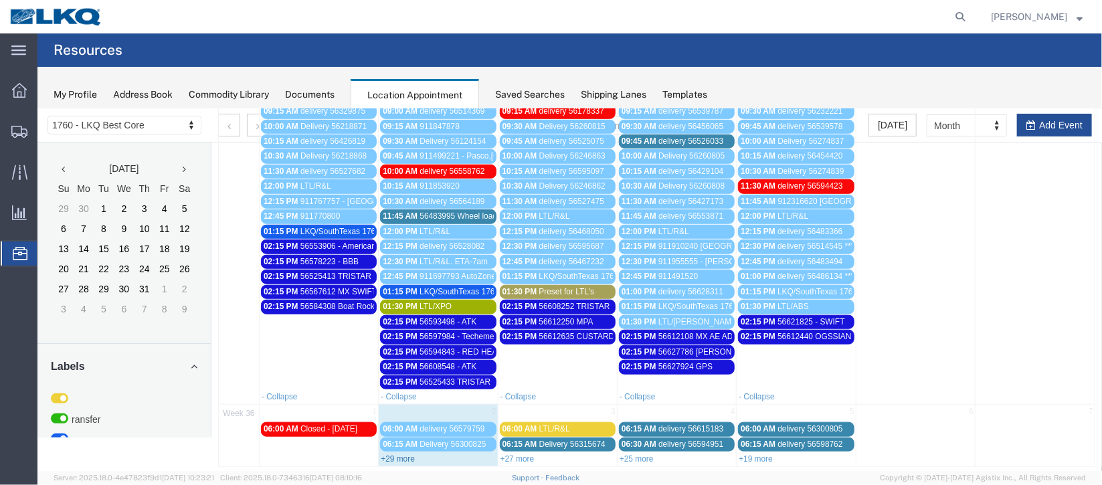
click at [404, 454] on link "+29 more" at bounding box center [397, 458] width 34 height 9
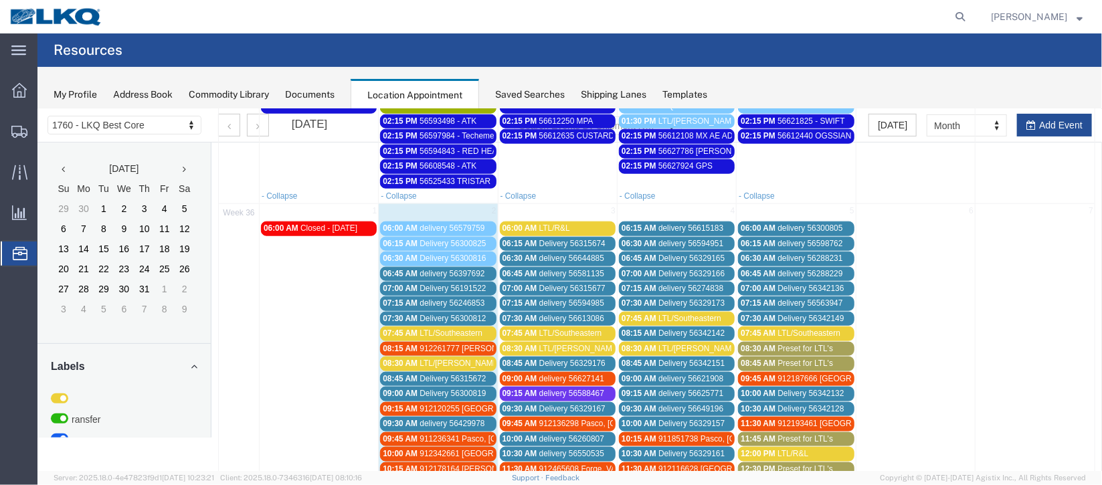
scroll to position [845, 0]
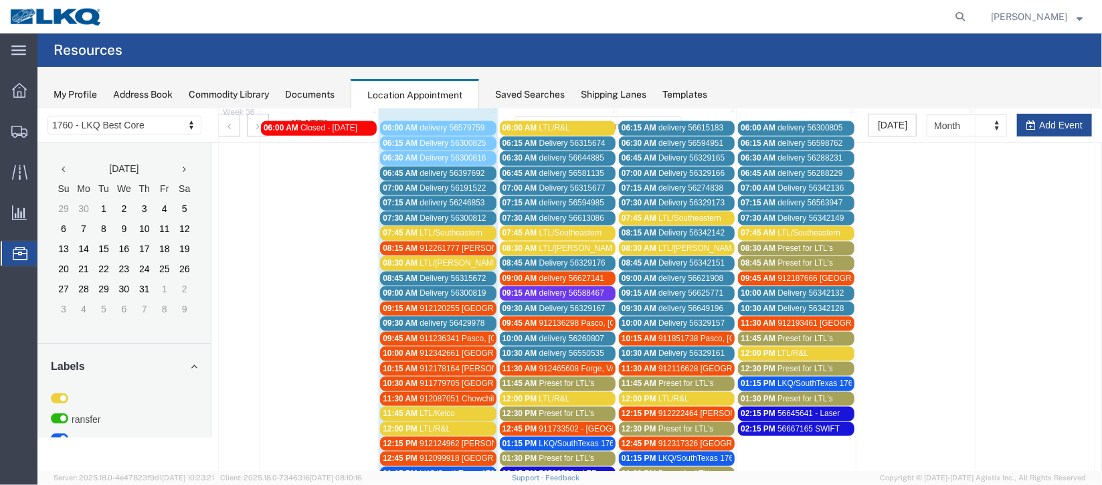
click at [451, 394] on span "912087051 Chowchilla, [GEOGRAPHIC_DATA] [PERSON_NAME]" at bounding box center [537, 398] width 236 height 9
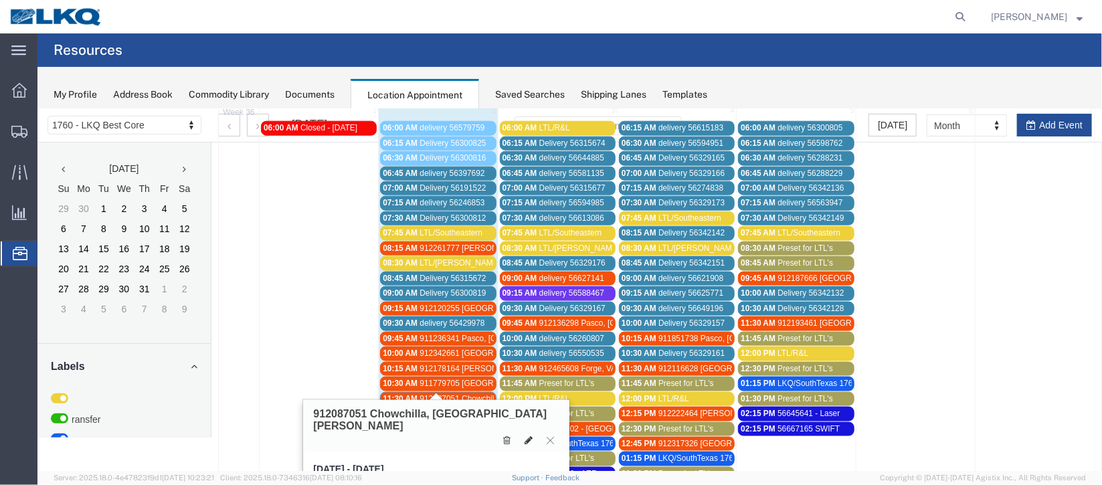
click at [526, 435] on icon at bounding box center [528, 439] width 8 height 9
select select "1"
select select "24"
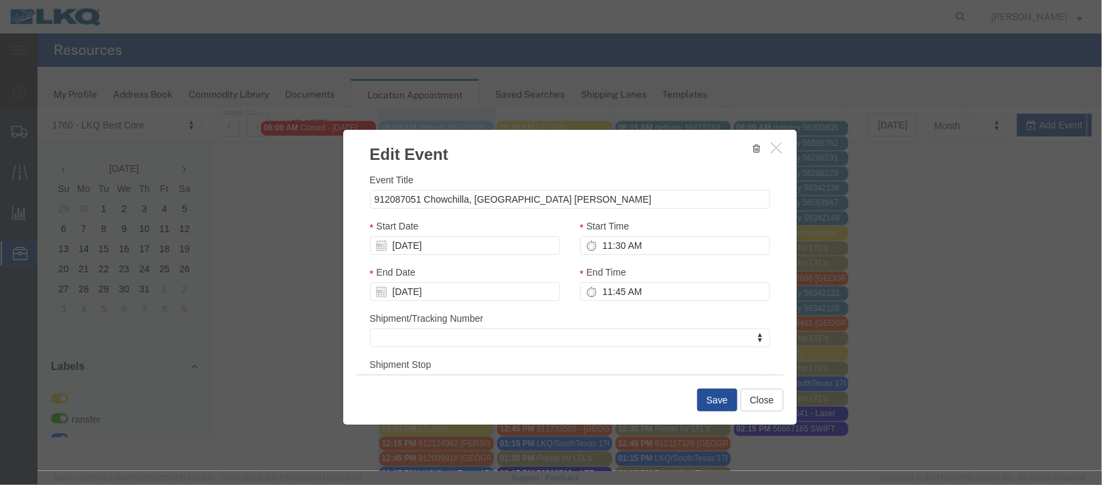
scroll to position [164, 0]
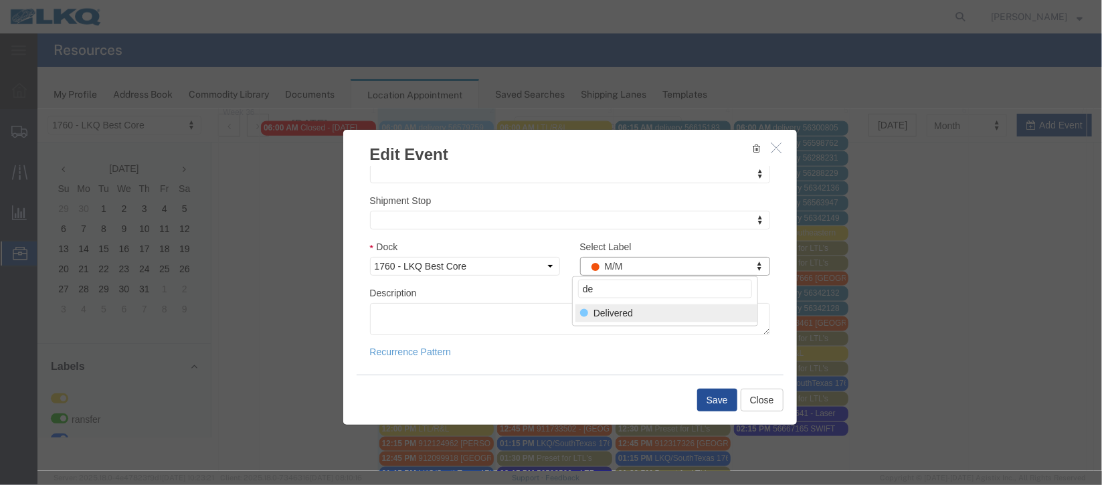
type input "de"
select select "40"
click at [706, 394] on button "Save" at bounding box center [717, 399] width 40 height 23
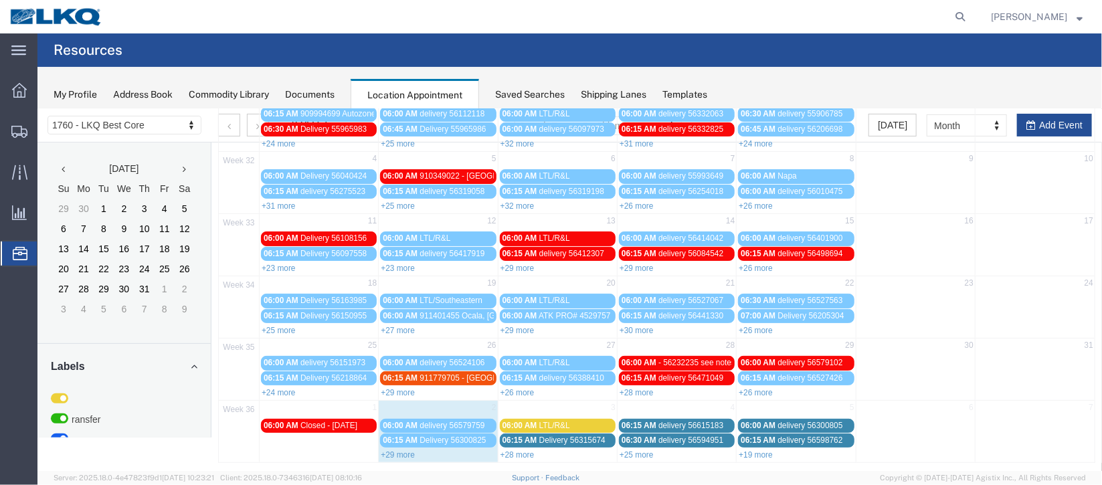
scroll to position [114, 0]
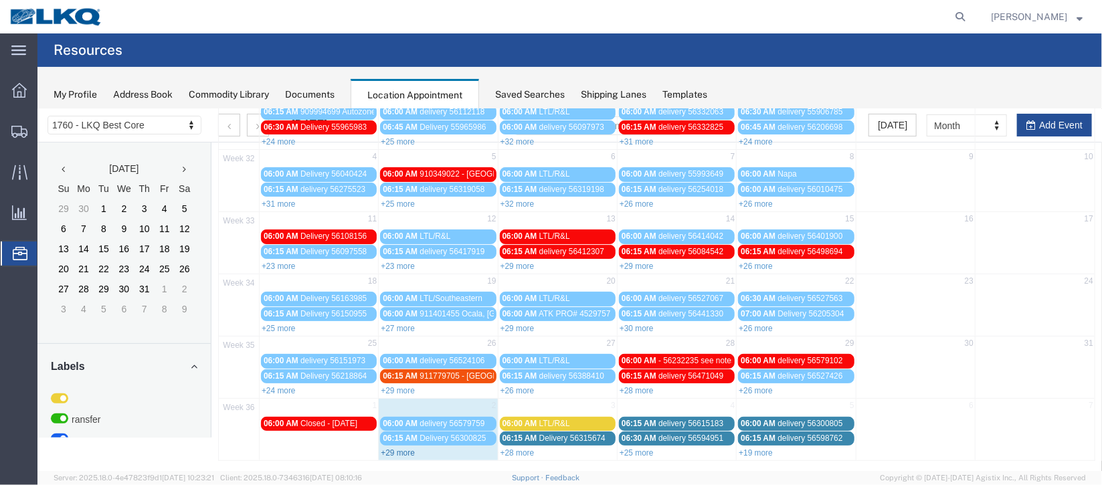
click at [399, 448] on link "+29 more" at bounding box center [397, 452] width 34 height 9
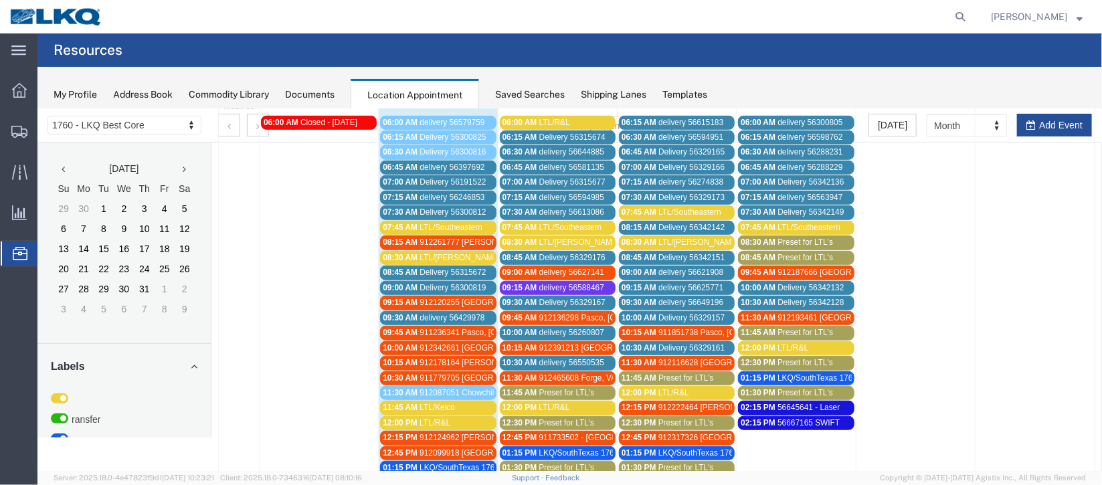
scroll to position [315, 0]
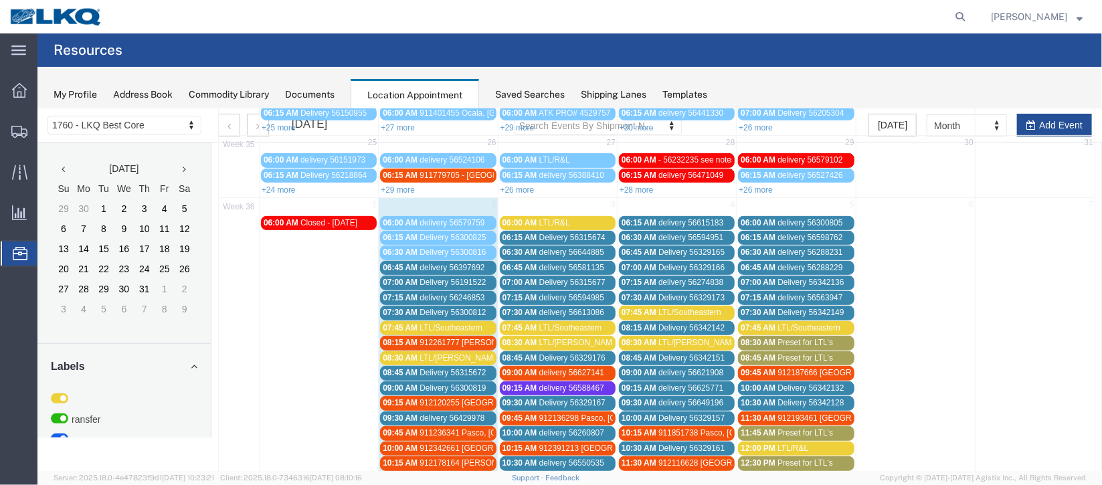
click at [475, 307] on span "Delivery 56300812" at bounding box center [452, 311] width 66 height 9
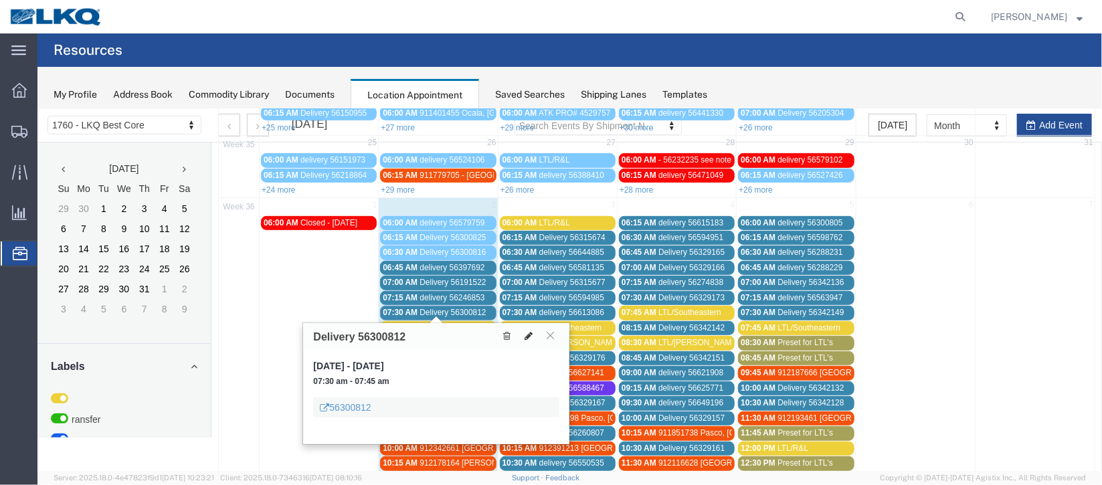
click at [527, 329] on button at bounding box center [528, 336] width 19 height 14
select select "1"
select select
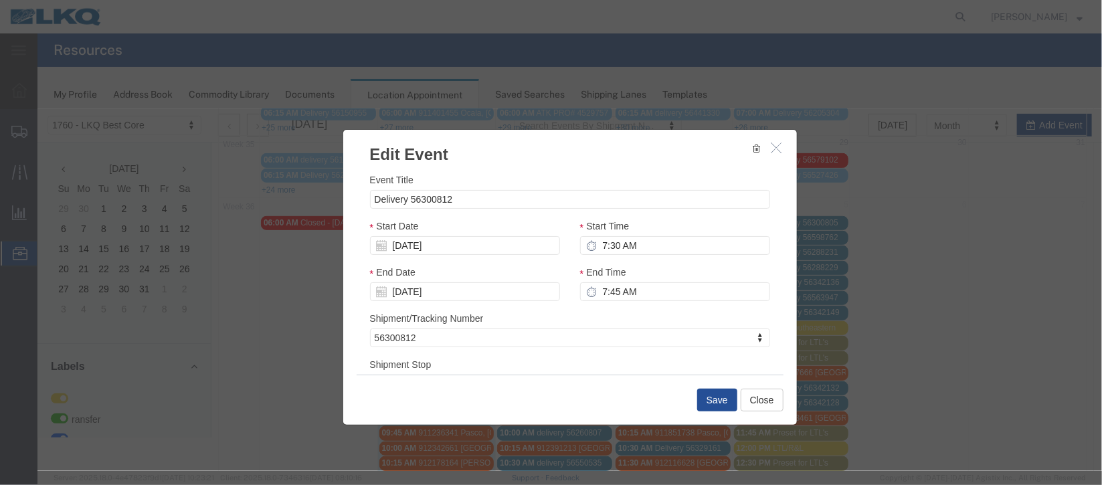
select select
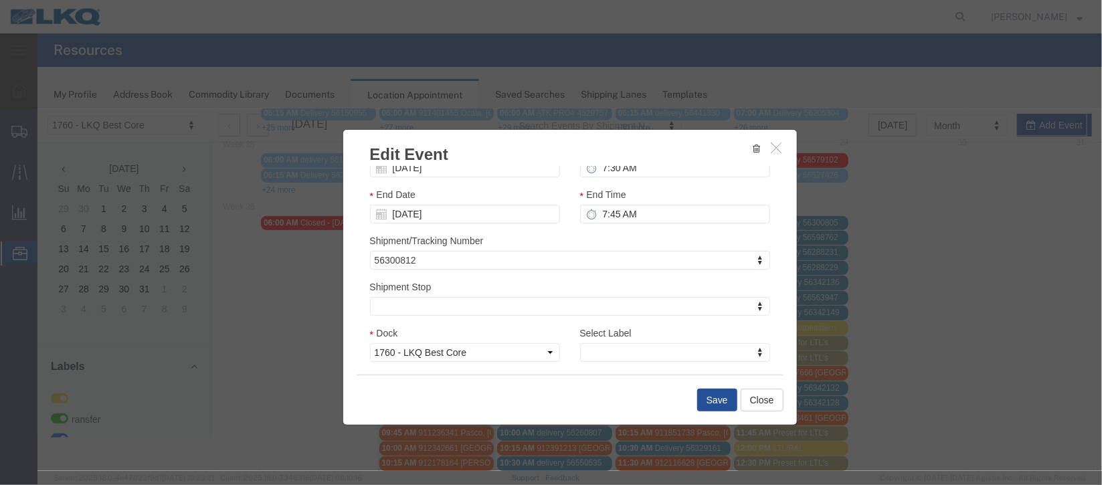
scroll to position [171, 0]
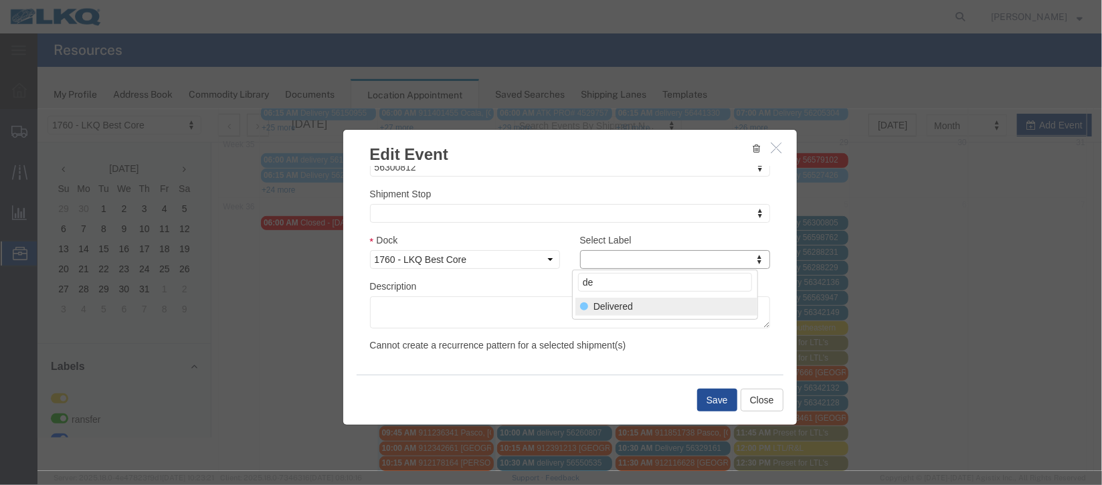
type input "de"
select select "40"
click at [710, 392] on button "Save" at bounding box center [717, 399] width 40 height 23
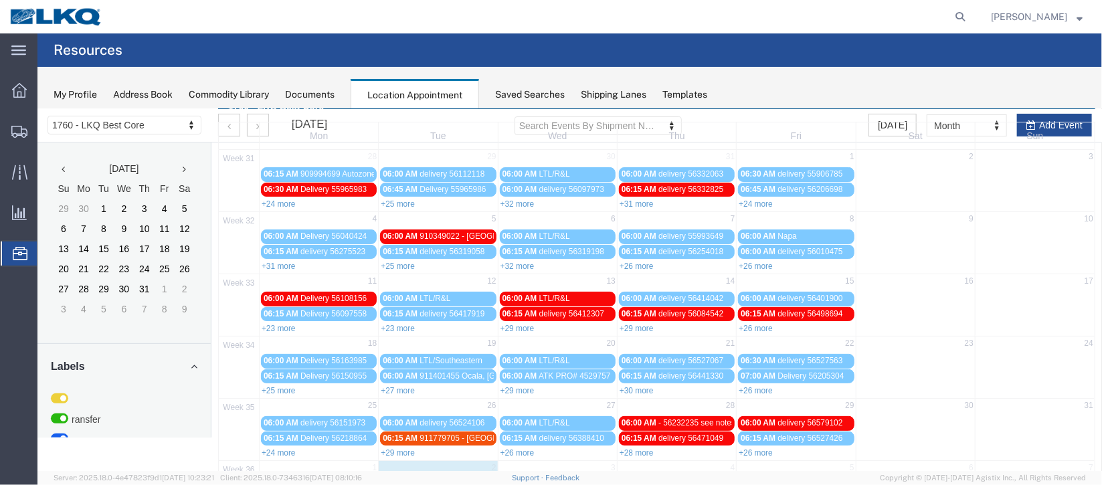
scroll to position [114, 0]
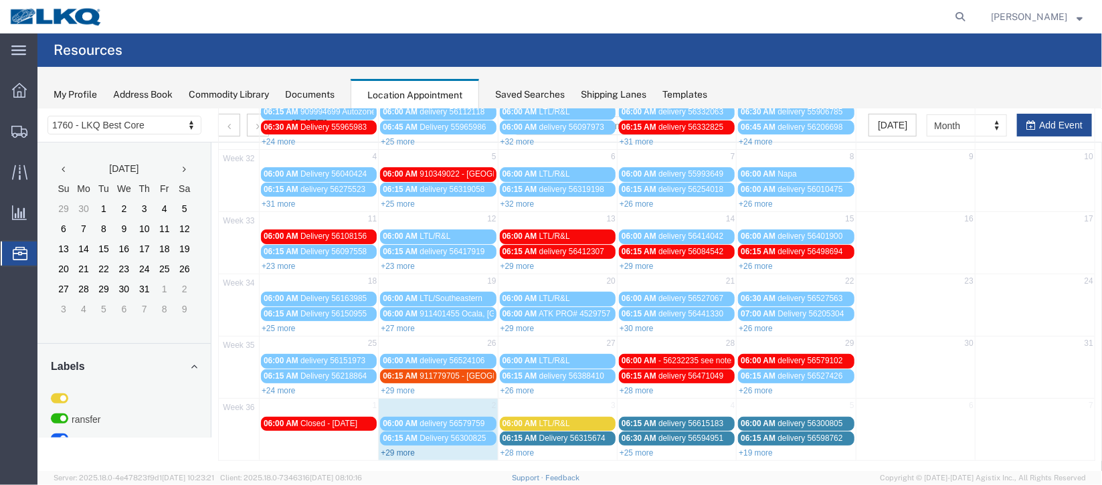
click at [401, 448] on link "+29 more" at bounding box center [397, 452] width 34 height 9
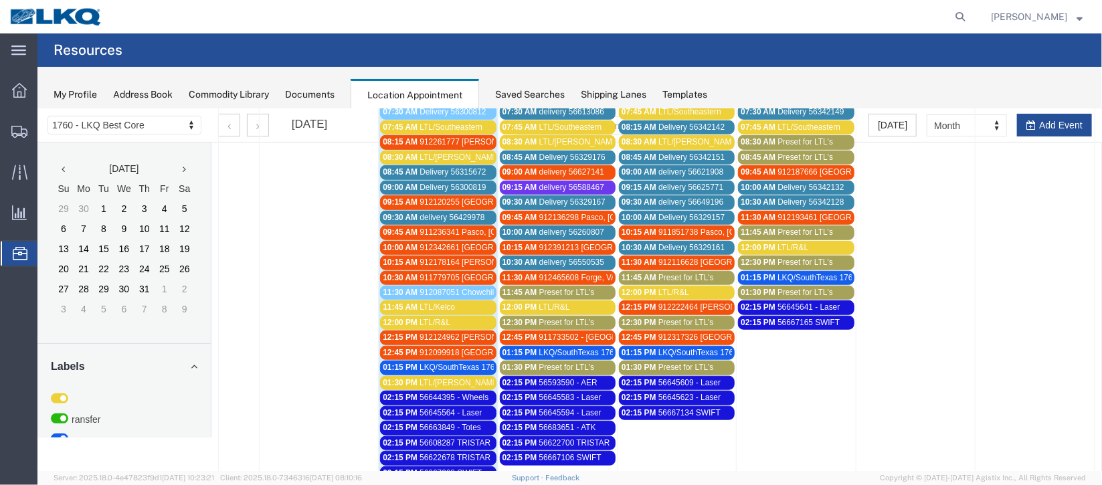
scroll to position [415, 0]
